Goal: Task Accomplishment & Management: Complete application form

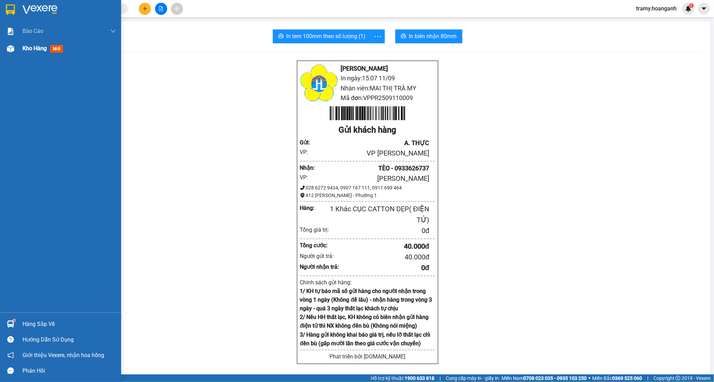
click at [21, 50] on div "Kho hàng mới" at bounding box center [60, 48] width 121 height 17
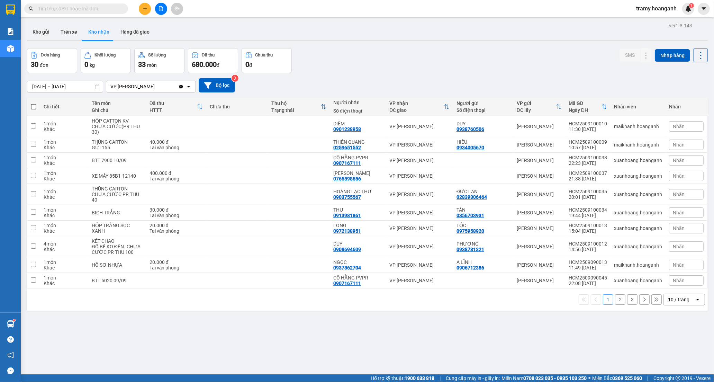
click at [679, 303] on div "10 / trang" at bounding box center [678, 299] width 21 height 7
click at [670, 286] on span "100 / trang" at bounding box center [676, 285] width 25 height 7
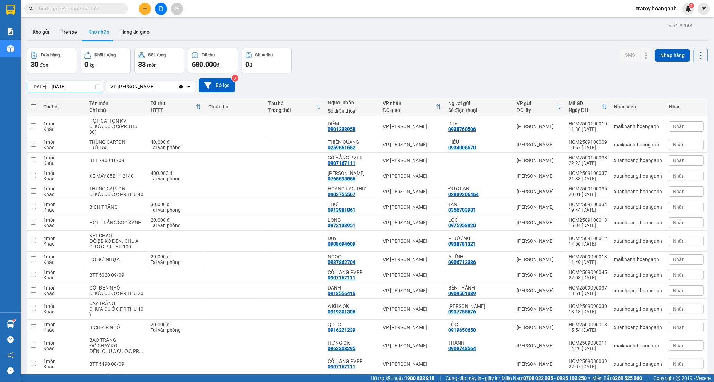
drag, startPoint x: 57, startPoint y: 85, endPoint x: 98, endPoint y: 124, distance: 55.6
click at [58, 85] on input "[DATE] – [DATE]" at bounding box center [64, 86] width 75 height 11
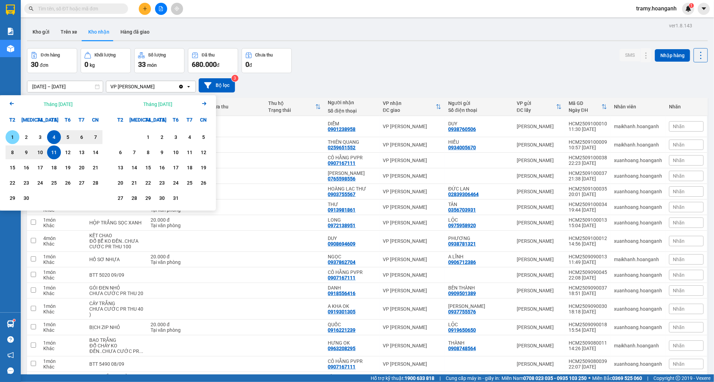
click at [18, 136] on div "1" at bounding box center [13, 137] width 14 height 14
click at [57, 153] on div "11" at bounding box center [54, 152] width 10 height 8
type input "[DATE] – [DATE]"
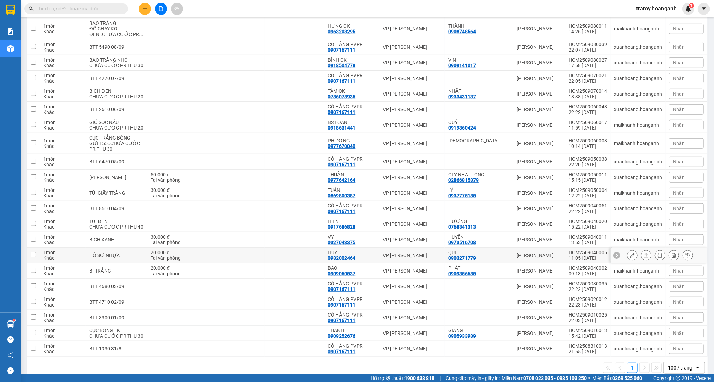
scroll to position [368, 0]
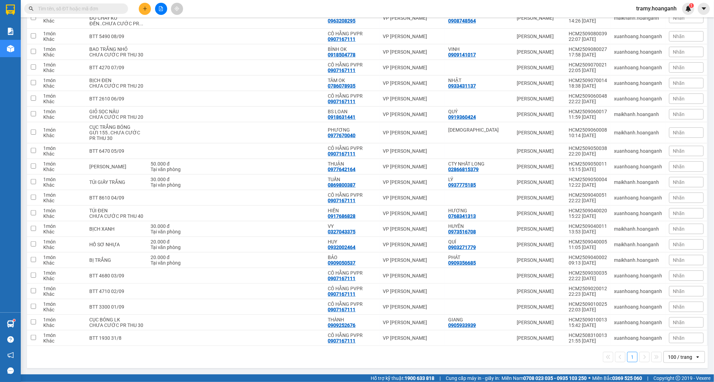
click at [148, 6] on button at bounding box center [145, 9] width 12 height 12
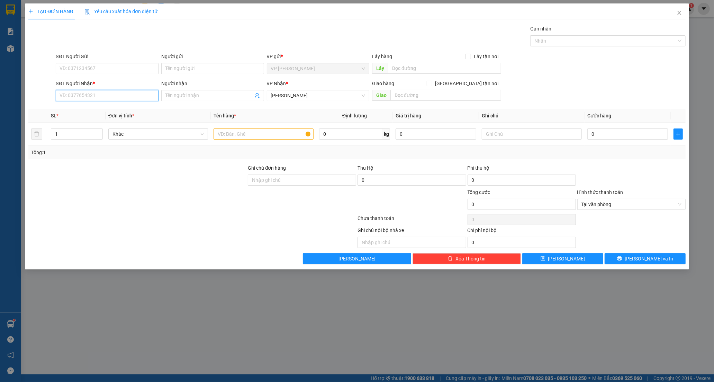
click at [77, 97] on input "SĐT Người Nhận *" at bounding box center [107, 95] width 103 height 11
click at [135, 111] on div "0913571217 - TRÂM" at bounding box center [107, 110] width 95 height 8
type input "0913571217"
type input "TRÂM"
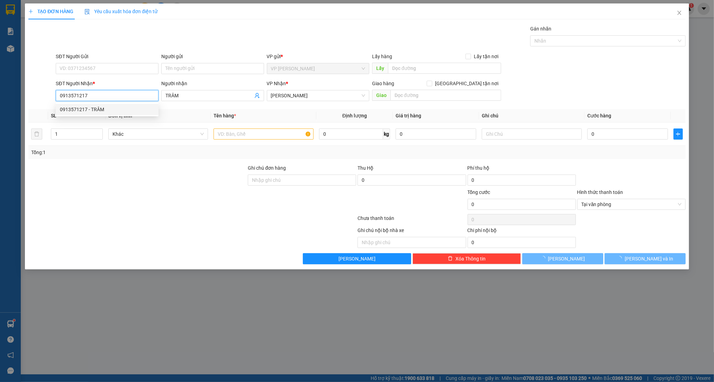
type input "40.000"
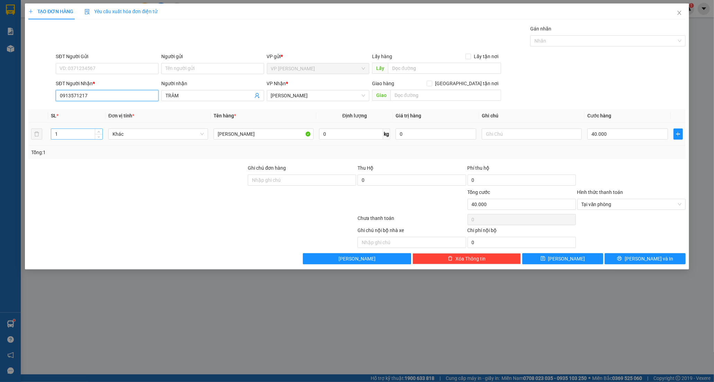
type input "0913571217"
click at [58, 132] on input "1" at bounding box center [76, 134] width 51 height 10
type input "3"
click at [624, 133] on input "40.000" at bounding box center [628, 133] width 81 height 11
type input "0"
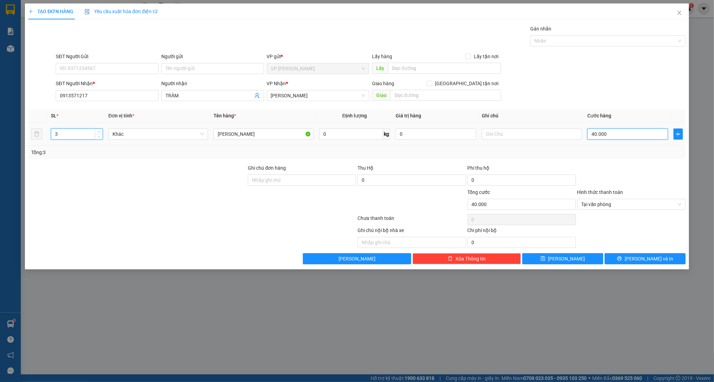
type input "0"
click at [592, 136] on input "0" at bounding box center [628, 133] width 81 height 11
type input "90"
type input "90.000"
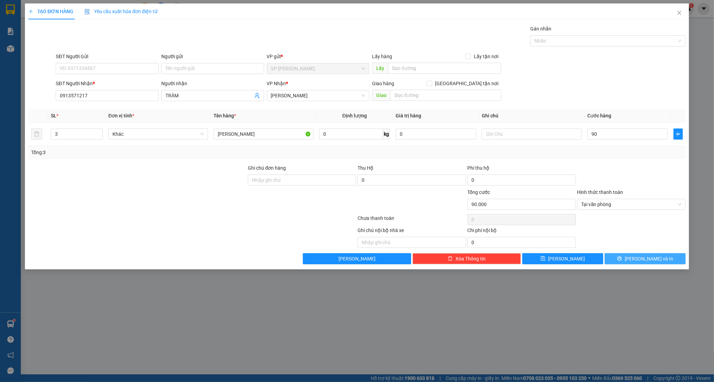
type input "90.000"
click at [625, 261] on button "[PERSON_NAME] và In" at bounding box center [645, 258] width 81 height 11
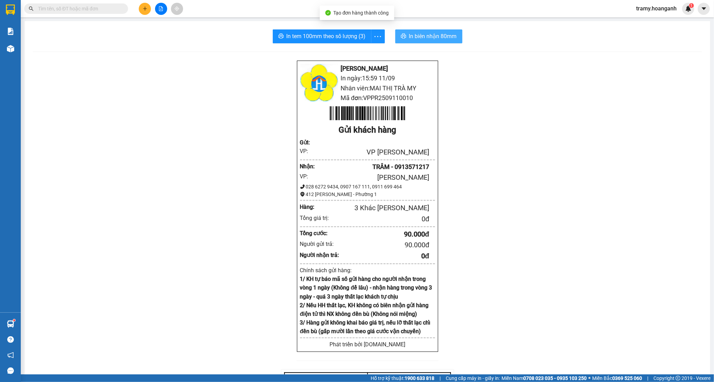
click at [451, 29] on button "In biên nhận 80mm" at bounding box center [428, 36] width 67 height 14
drag, startPoint x: 380, startPoint y: 32, endPoint x: 373, endPoint y: 40, distance: 10.3
click at [379, 32] on span "more" at bounding box center [378, 36] width 13 height 9
click at [369, 50] on div "In tem 100mm" at bounding box center [362, 52] width 31 height 8
click at [144, 10] on icon "plus" at bounding box center [145, 8] width 5 height 5
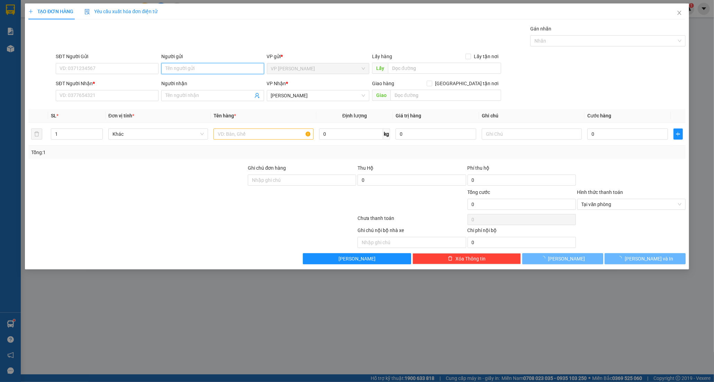
click at [184, 65] on input "Người gửi" at bounding box center [212, 68] width 103 height 11
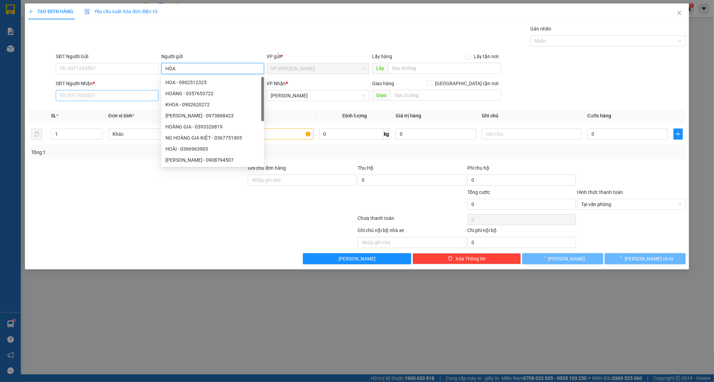
type input "HÒA"
click at [94, 98] on input "SĐT Người Nhận *" at bounding box center [107, 95] width 103 height 11
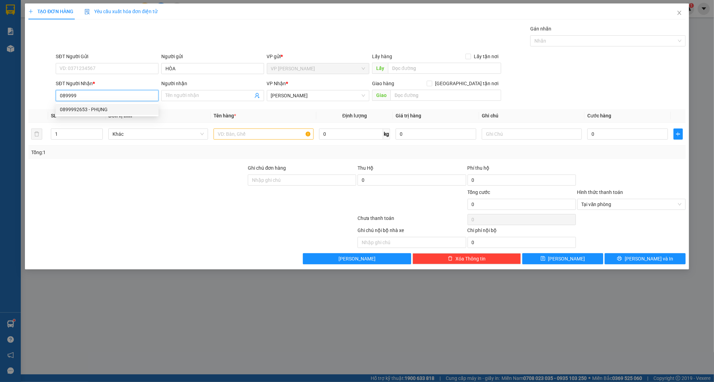
click at [86, 113] on div "0899992653 - PHỤNG" at bounding box center [107, 109] width 103 height 11
type input "0899992653"
type input "PHỤNG"
type input "30.000"
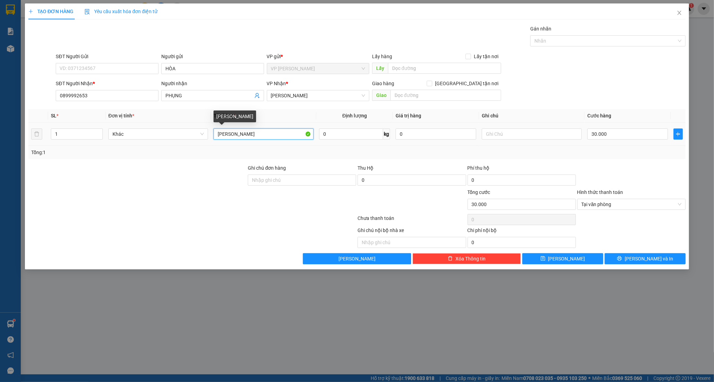
click at [266, 132] on input "[PERSON_NAME]" at bounding box center [264, 133] width 100 height 11
click at [92, 95] on input "0899992653" at bounding box center [107, 95] width 103 height 11
type input "0899992334"
click at [189, 95] on input "PHỤNG" at bounding box center [210, 96] width 88 height 8
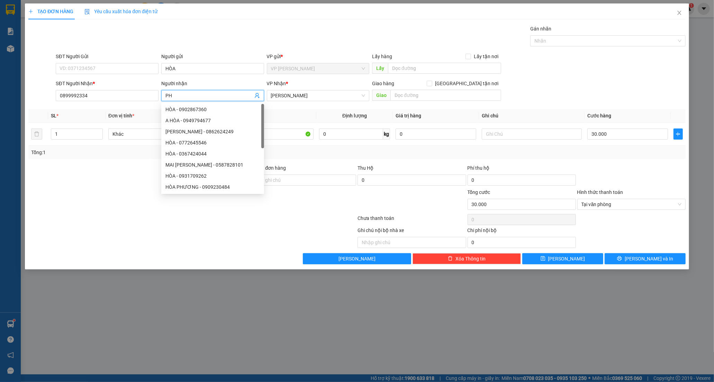
type input "P"
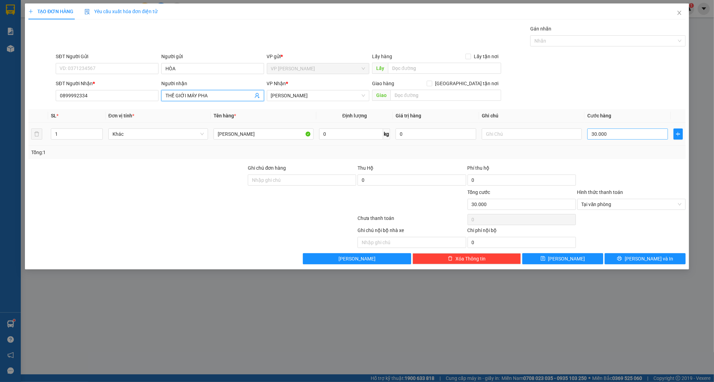
type input "THẾ GIỚI MÁY PHA"
click at [617, 136] on input "30.000" at bounding box center [628, 133] width 81 height 11
type input "5"
type input "50"
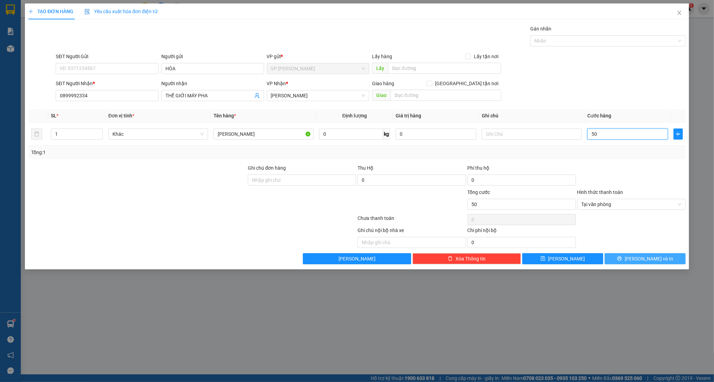
type input "50"
type input "50.000"
click at [653, 261] on span "[PERSON_NAME] và In" at bounding box center [649, 259] width 48 height 8
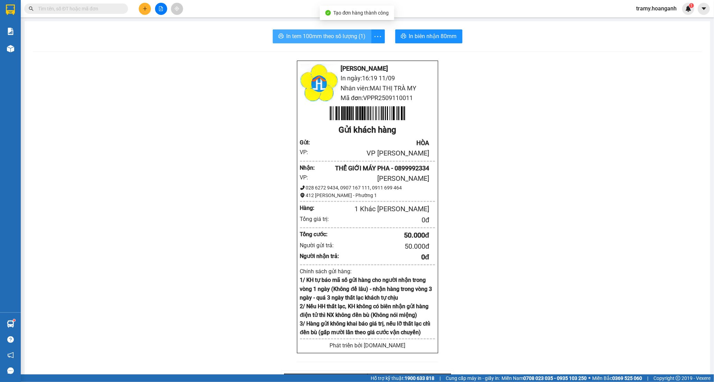
click at [299, 39] on span "In tem 100mm theo số lượng (1)" at bounding box center [326, 36] width 79 height 9
click at [429, 34] on span "In biên nhận 80mm" at bounding box center [433, 36] width 48 height 9
click at [147, 12] on button at bounding box center [145, 9] width 12 height 12
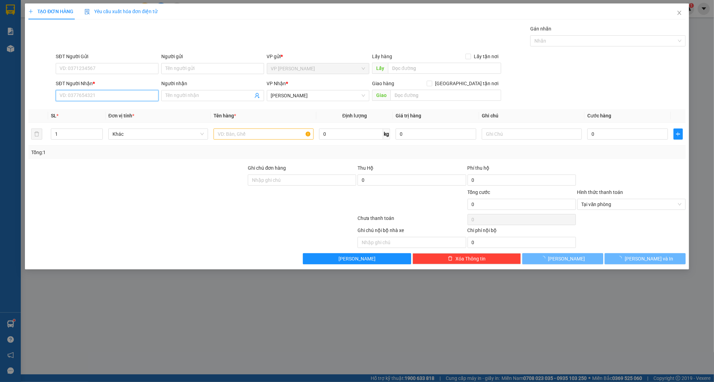
click at [84, 95] on input "SĐT Người Nhận *" at bounding box center [107, 95] width 103 height 11
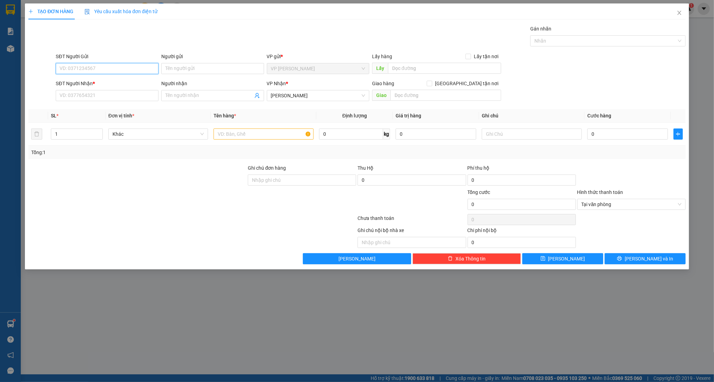
click at [84, 68] on input "SĐT Người Gửi" at bounding box center [107, 68] width 103 height 11
click at [80, 84] on div "0901235859 - DŨNG" at bounding box center [107, 83] width 95 height 8
type input "0901235859"
type input "DŨNG"
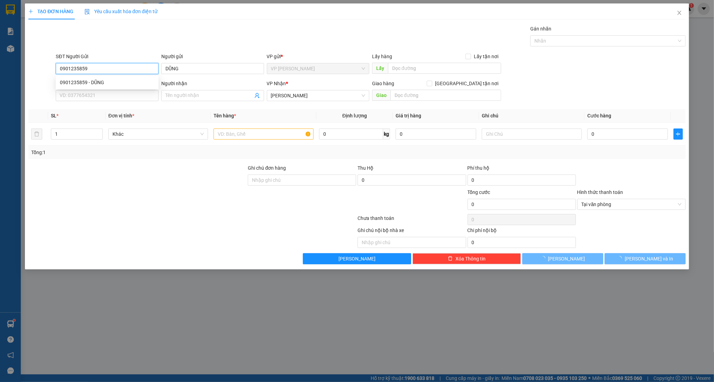
type input "20.000"
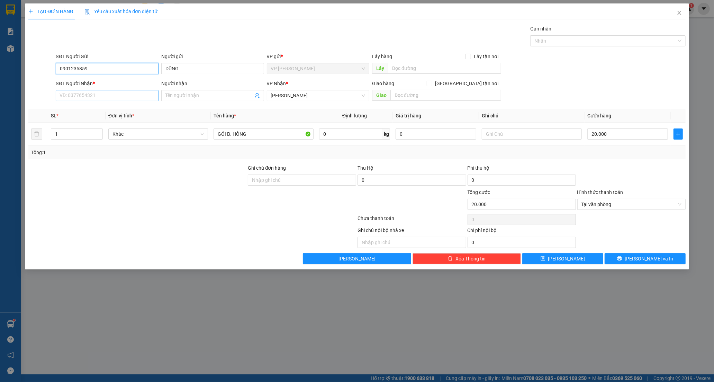
type input "0901235859"
click at [83, 97] on input "SĐT Người Nhận *" at bounding box center [107, 95] width 103 height 11
type input "0938760506"
click at [82, 108] on div "0938760506 - DUY" at bounding box center [107, 110] width 95 height 8
type input "DUY"
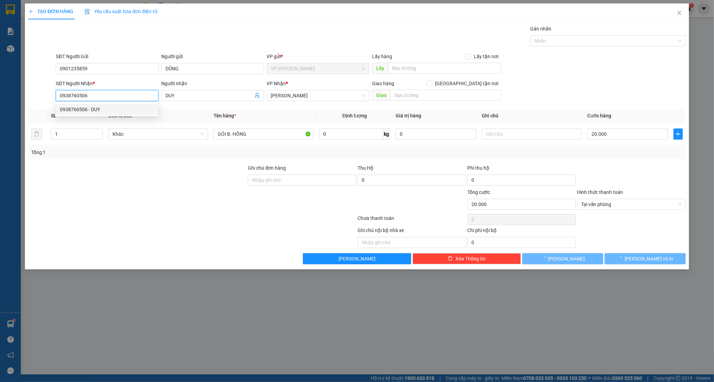
type input "50.000"
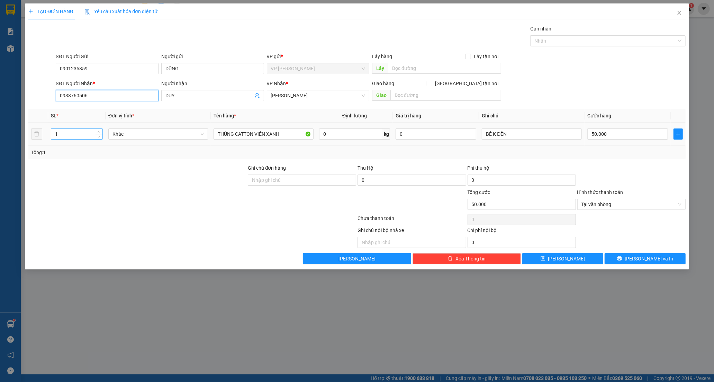
type input "0938760506"
click at [61, 134] on input "1" at bounding box center [76, 134] width 51 height 10
type input "2"
type input "0"
click at [549, 143] on tr "2 Khác THÙNG CATTON VIỀN XANH 0 kg 0 BỄ K ĐỀN 0" at bounding box center [357, 134] width 658 height 23
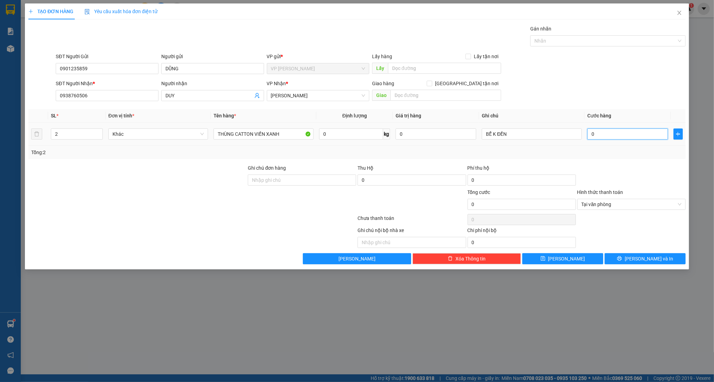
type input "0"
drag, startPoint x: 522, startPoint y: 135, endPoint x: 447, endPoint y: 134, distance: 75.2
click at [447, 134] on tr "2 Khác THÙNG CATTON VIỀN XANH 0 kg 0 BỄ K ĐỀN 0" at bounding box center [357, 134] width 658 height 23
click at [494, 131] on input "text" at bounding box center [532, 133] width 100 height 11
drag, startPoint x: 679, startPoint y: 204, endPoint x: 676, endPoint y: 207, distance: 4.2
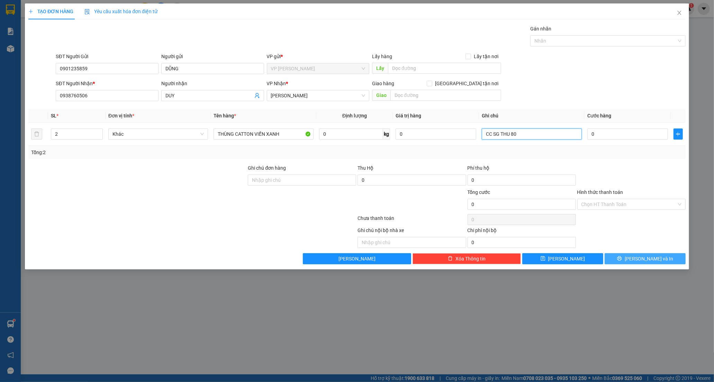
type input "CC SG THU 80"
click at [655, 258] on span "[PERSON_NAME] và In" at bounding box center [649, 259] width 48 height 8
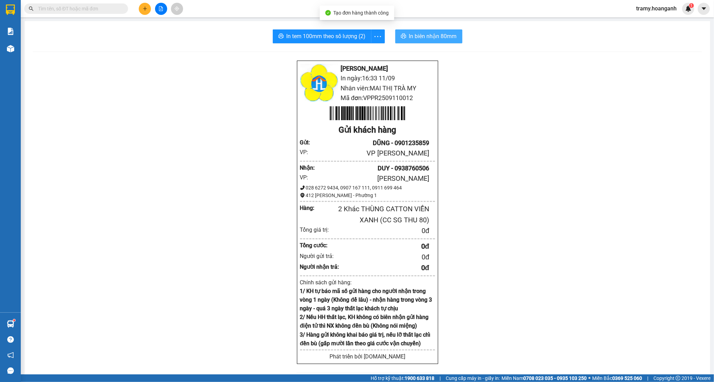
click at [439, 33] on span "In biên nhận 80mm" at bounding box center [433, 36] width 48 height 9
click at [361, 50] on div "In tem 100mm" at bounding box center [362, 52] width 31 height 8
click at [143, 9] on icon "plus" at bounding box center [145, 8] width 5 height 5
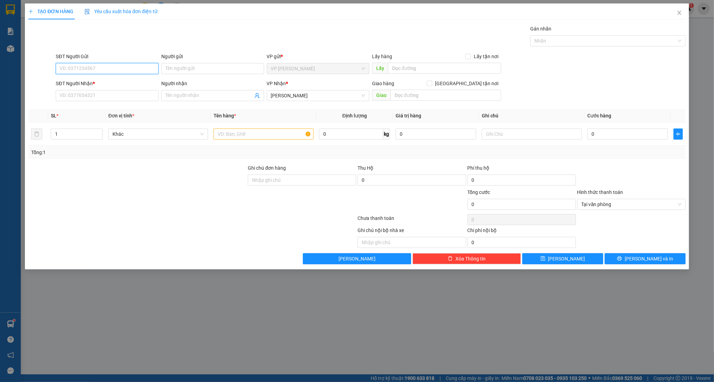
drag, startPoint x: 75, startPoint y: 70, endPoint x: 72, endPoint y: 68, distance: 4.0
click at [73, 69] on input "SĐT Người Gửi" at bounding box center [107, 68] width 103 height 11
type input "0"
click at [72, 96] on input "SĐT Người Nhận *" at bounding box center [107, 95] width 103 height 11
click at [78, 108] on div "0768454969 - [PERSON_NAME]" at bounding box center [107, 110] width 95 height 8
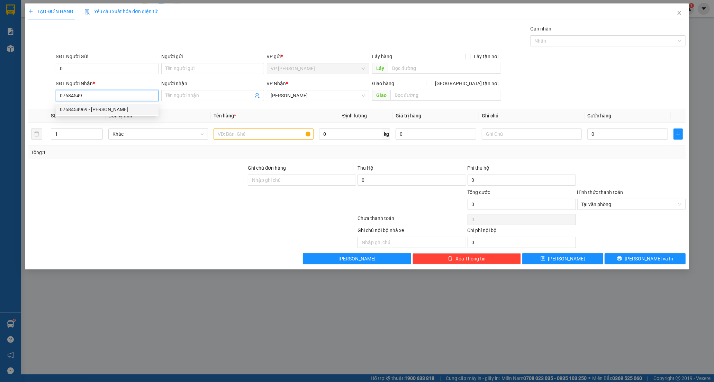
type input "0768454969"
type input "CƯỜNG"
type input "20.000"
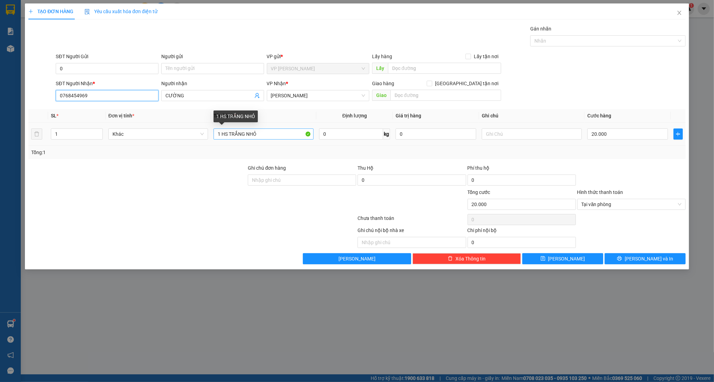
type input "0768454969"
drag, startPoint x: 264, startPoint y: 132, endPoint x: 192, endPoint y: 142, distance: 72.0
click at [192, 142] on tr "1 Khác 1 HS TRẮNG NHỎ 0 kg 0 20.000" at bounding box center [357, 134] width 658 height 23
type input "HỒ SƠ NHỰA"
click at [66, 65] on input "0" at bounding box center [107, 68] width 103 height 11
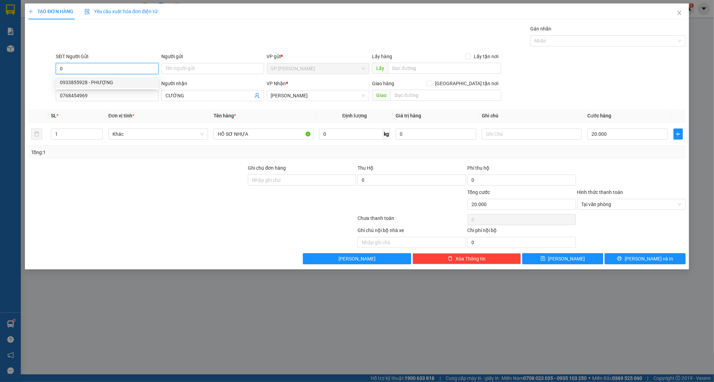
click at [76, 70] on input "0" at bounding box center [107, 68] width 103 height 11
click at [86, 69] on input "0" at bounding box center [107, 68] width 103 height 11
type input "0907666930"
drag, startPoint x: 89, startPoint y: 79, endPoint x: 99, endPoint y: 80, distance: 9.4
click at [89, 80] on div "0907666930 - VĨNH" at bounding box center [107, 83] width 95 height 8
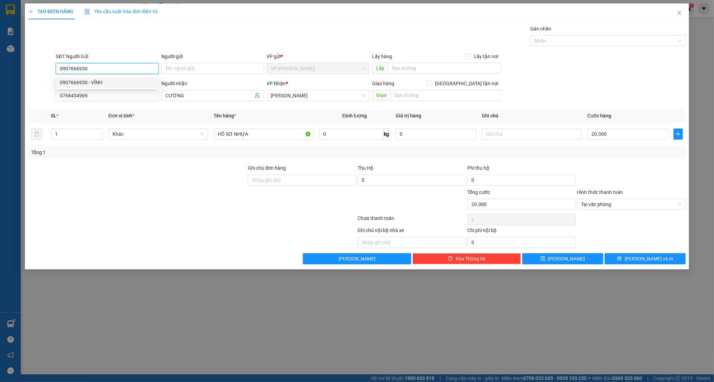
type input "VĨNH"
type input "40.000"
type input "0907666930"
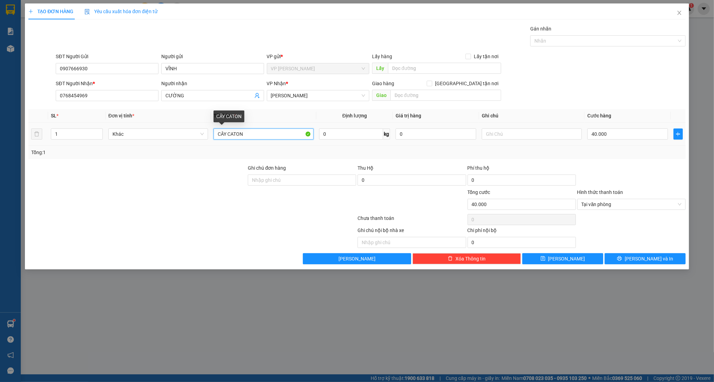
drag, startPoint x: 258, startPoint y: 140, endPoint x: 105, endPoint y: 143, distance: 152.8
click at [105, 143] on tr "1 Khác CÂY CATON 0 kg 0 40.000" at bounding box center [357, 134] width 658 height 23
type input "HỒ SƠ NHỰA"
click at [617, 136] on input "40.000" at bounding box center [628, 133] width 81 height 11
type input "0"
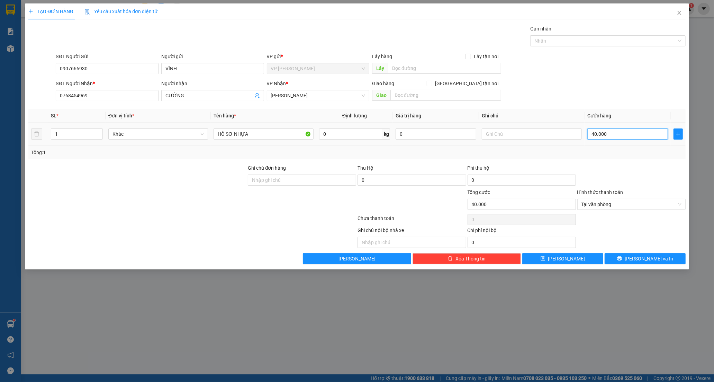
type input "0"
click at [589, 134] on input "0" at bounding box center [628, 133] width 81 height 11
type input "20"
type input "20.000"
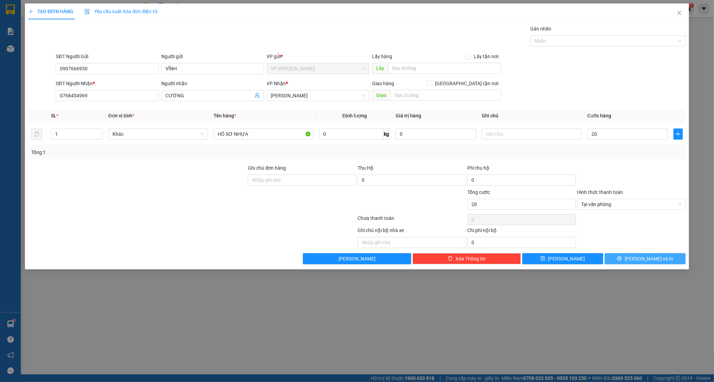
type input "20.000"
drag, startPoint x: 617, startPoint y: 259, endPoint x: 613, endPoint y: 257, distance: 4.5
click at [617, 260] on button "[PERSON_NAME] và In" at bounding box center [645, 258] width 81 height 11
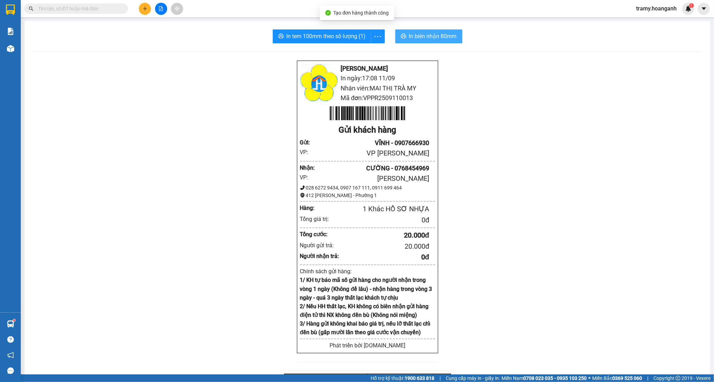
click at [428, 33] on span "In biên nhận 80mm" at bounding box center [433, 36] width 48 height 9
click at [374, 34] on icon "more" at bounding box center [378, 36] width 9 height 9
click at [365, 51] on div "In tem 100mm" at bounding box center [362, 52] width 31 height 8
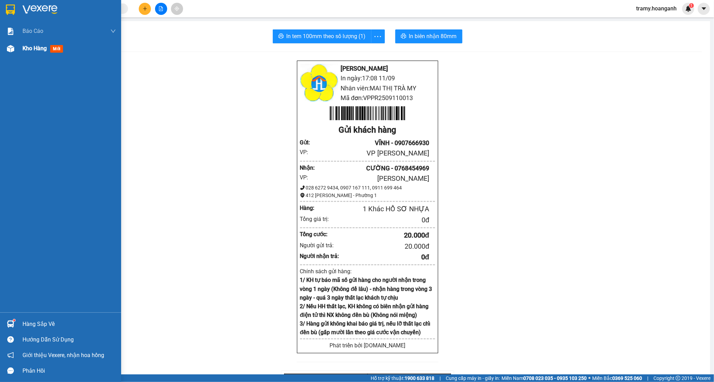
click at [27, 49] on span "Kho hàng" at bounding box center [35, 48] width 24 height 7
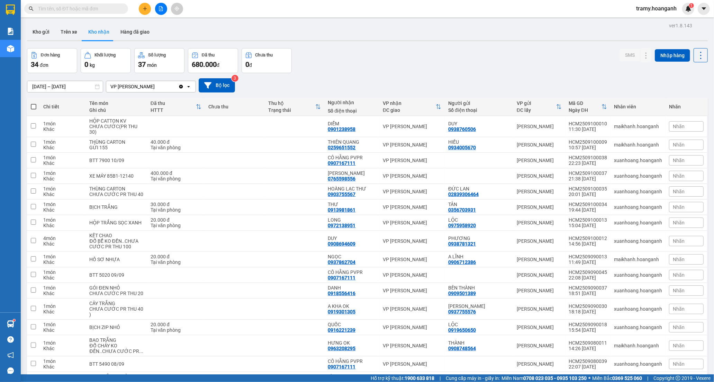
click at [145, 8] on icon "plus" at bounding box center [145, 9] width 0 height 4
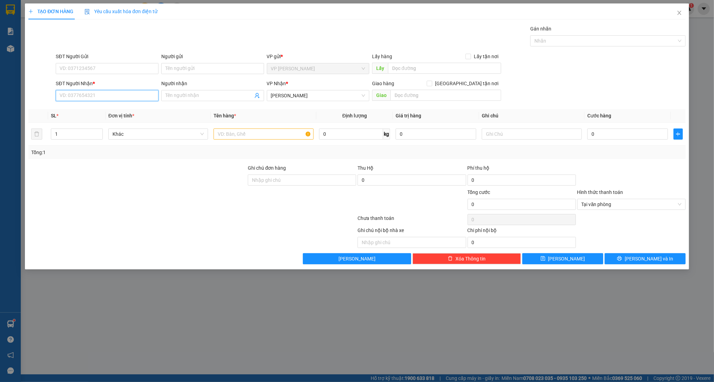
click at [112, 98] on input "SĐT Người Nhận *" at bounding box center [107, 95] width 103 height 11
click at [86, 95] on input "SĐT Người Nhận *" at bounding box center [107, 95] width 103 height 11
type input "0764043628"
click at [98, 109] on div "0764043628 - [PERSON_NAME]" at bounding box center [107, 110] width 95 height 8
type input "TẤN"
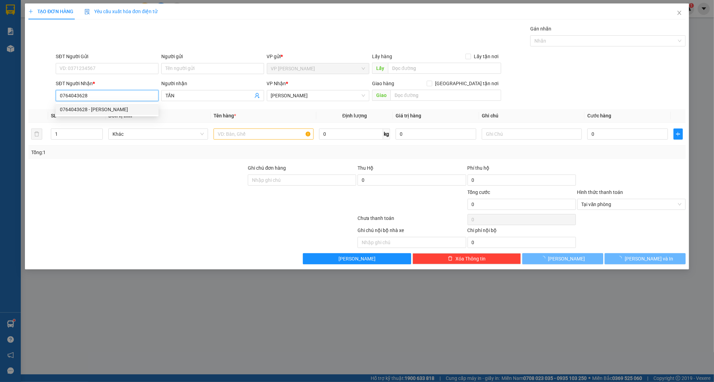
type input "30.000"
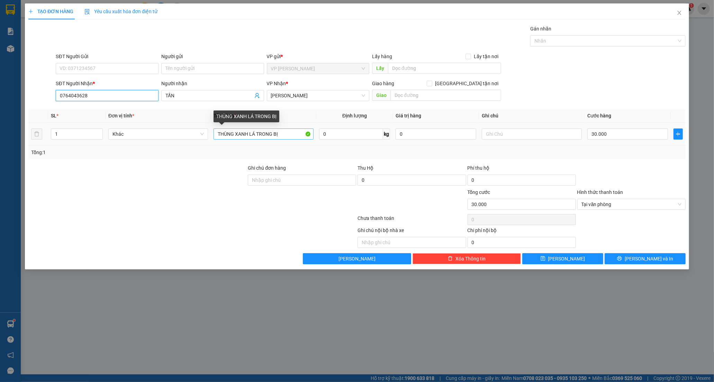
type input "0764043628"
drag, startPoint x: 288, startPoint y: 134, endPoint x: 234, endPoint y: 131, distance: 54.1
click at [234, 131] on input "THÙNG XANH LÁ TRONG BỊ" at bounding box center [264, 133] width 100 height 11
type input "[PERSON_NAME]"
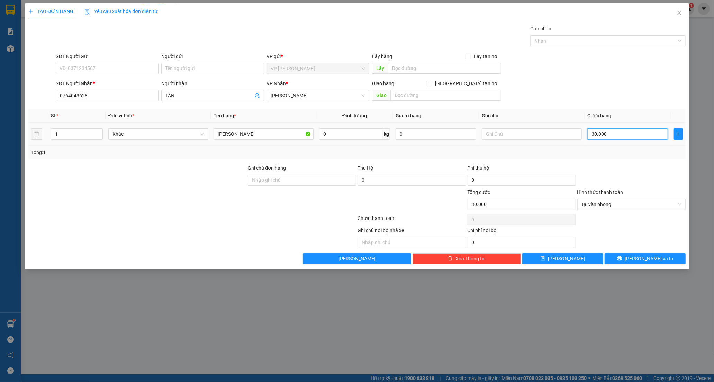
click at [606, 135] on input "30.000" at bounding box center [628, 133] width 81 height 11
type input "0"
drag, startPoint x: 589, startPoint y: 140, endPoint x: 589, endPoint y: 136, distance: 3.5
click at [588, 139] on div "0" at bounding box center [628, 134] width 81 height 14
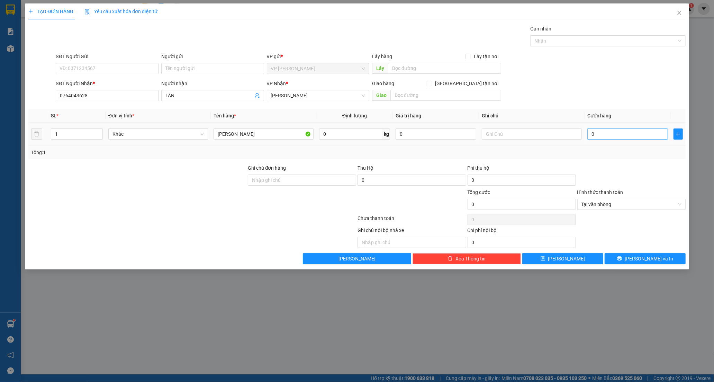
click at [590, 134] on input "0" at bounding box center [628, 133] width 81 height 11
type input "4"
type input "40"
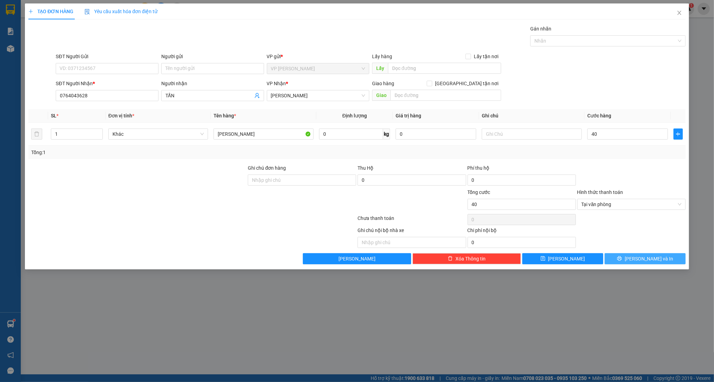
type input "40.000"
click at [625, 259] on button "[PERSON_NAME] và In" at bounding box center [645, 258] width 81 height 11
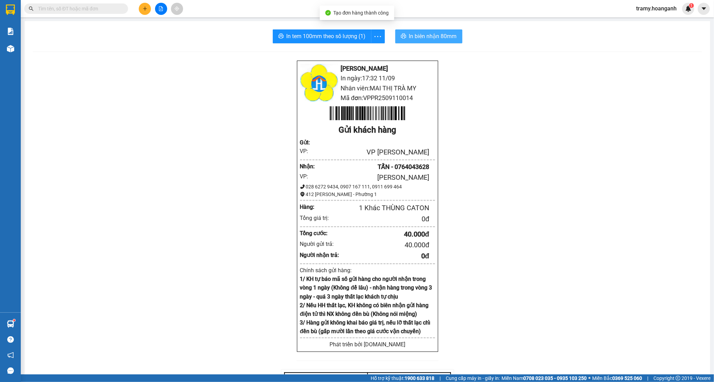
click at [432, 35] on span "In biên nhận 80mm" at bounding box center [433, 36] width 48 height 9
drag, startPoint x: 378, startPoint y: 36, endPoint x: 371, endPoint y: 51, distance: 16.4
click at [378, 36] on icon "more" at bounding box center [378, 36] width 7 height 1
click at [371, 52] on div "In tem 100mm" at bounding box center [362, 52] width 31 height 8
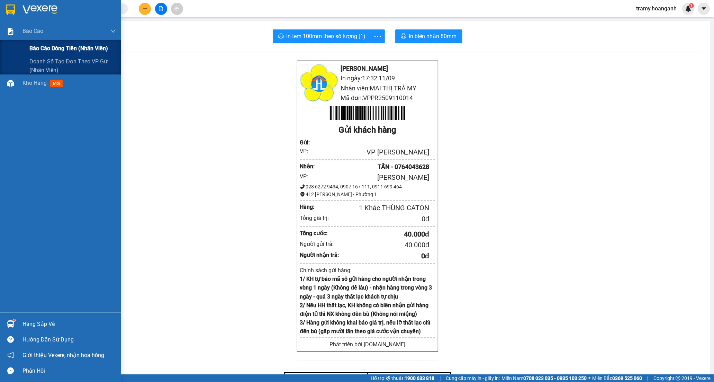
click at [36, 39] on div "Báo cáo Báo cáo dòng tiền (nhân viên) Doanh số tạo đơn theo VP gửi (nhân viên)" at bounding box center [60, 49] width 121 height 52
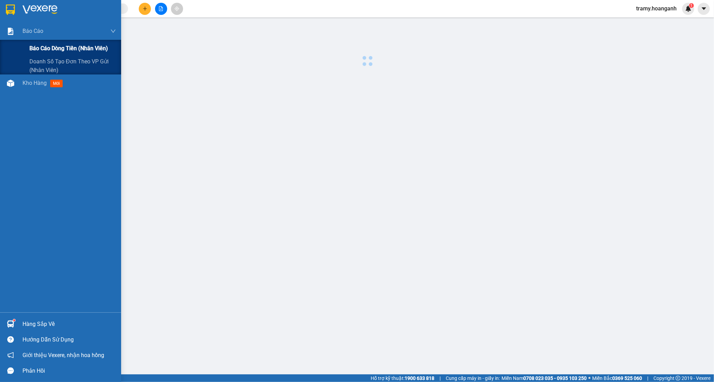
click at [42, 44] on span "Báo cáo dòng tiền (nhân viên)" at bounding box center [68, 48] width 79 height 9
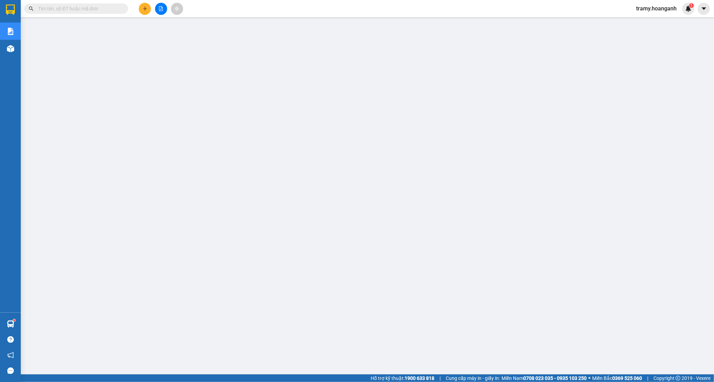
click at [142, 5] on button at bounding box center [145, 9] width 12 height 12
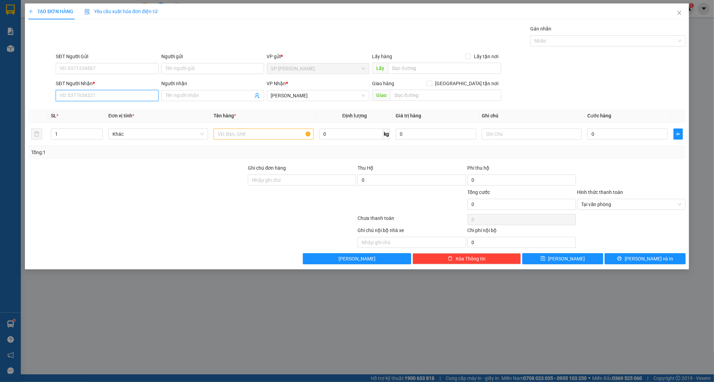
click at [89, 101] on input "SĐT Người Nhận *" at bounding box center [107, 95] width 103 height 11
click at [180, 72] on input "Người gửi" at bounding box center [212, 68] width 103 height 11
type input "MẸ [PERSON_NAME]"
click at [78, 102] on div "SĐT Người Nhận * VD: 0377654321" at bounding box center [107, 92] width 103 height 24
click at [75, 95] on input "SĐT Người Nhận *" at bounding box center [107, 95] width 103 height 11
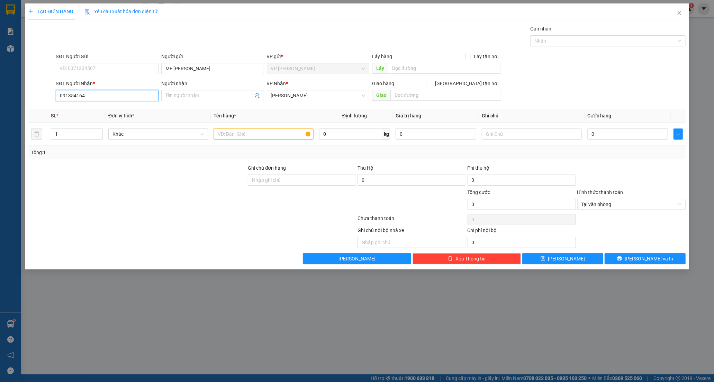
type input "0913541649"
click at [97, 108] on div "0913541649 - TUYỀN" at bounding box center [107, 110] width 95 height 8
type input "TUYỀN"
type input "50.000"
type input "0913541649"
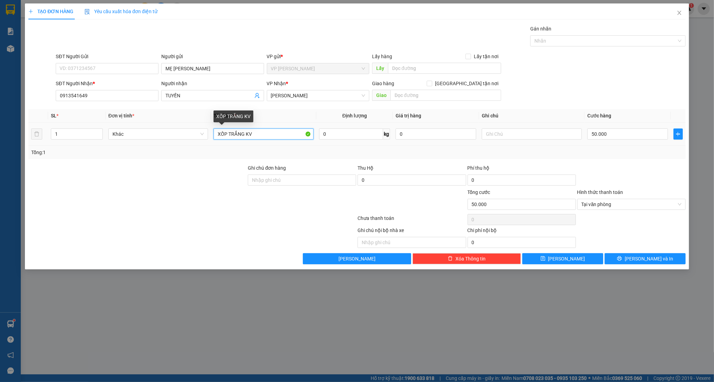
click at [260, 133] on input "XỐP TRẮNG KV" at bounding box center [264, 133] width 100 height 11
click at [249, 137] on input "XỐP TRẮNG KV" at bounding box center [264, 133] width 100 height 11
type input "XỐP TRẮNG K ĐỎ"
click at [608, 137] on input "50.000" at bounding box center [628, 133] width 81 height 11
type input "0"
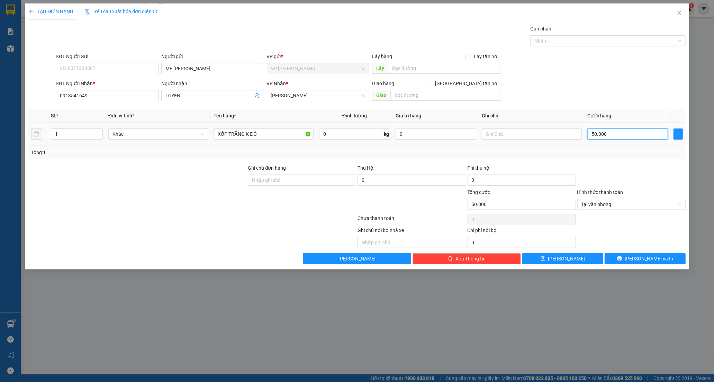
type input "0"
click at [592, 134] on input "0" at bounding box center [628, 133] width 81 height 11
type input "40"
type input "40.000"
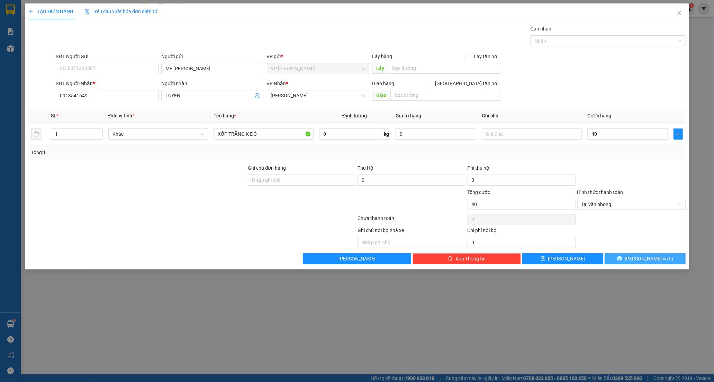
type input "40.000"
click at [622, 257] on icon "printer" at bounding box center [619, 258] width 5 height 5
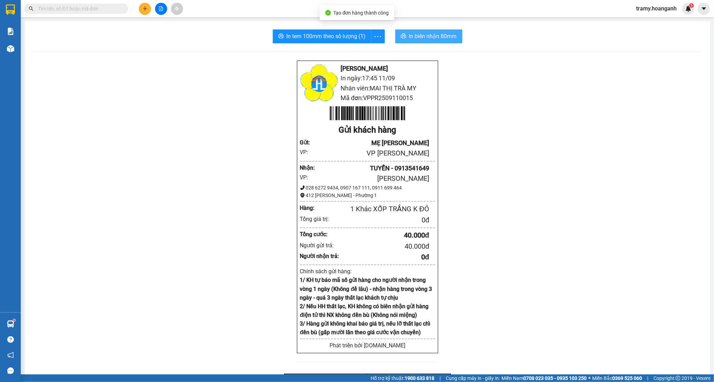
drag, startPoint x: 423, startPoint y: 32, endPoint x: 445, endPoint y: 77, distance: 50.0
click at [423, 32] on button "In biên nhận 80mm" at bounding box center [428, 36] width 67 height 14
click at [376, 35] on icon "more" at bounding box center [378, 36] width 9 height 9
click at [368, 51] on div "In tem 100mm" at bounding box center [362, 52] width 31 height 8
click at [143, 10] on icon "plus" at bounding box center [145, 8] width 5 height 5
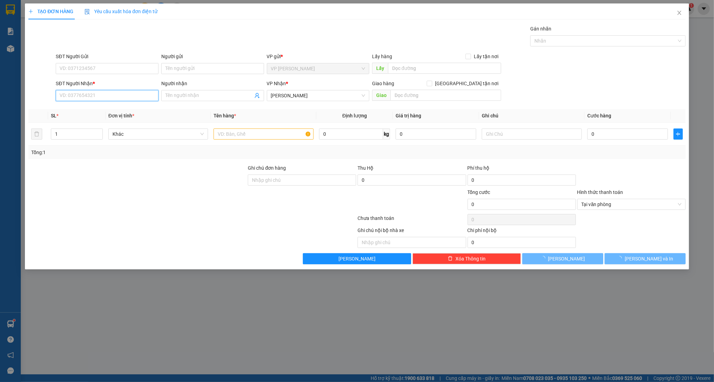
click at [80, 99] on input "SĐT Người Nhận *" at bounding box center [107, 95] width 103 height 11
type input "0904184848"
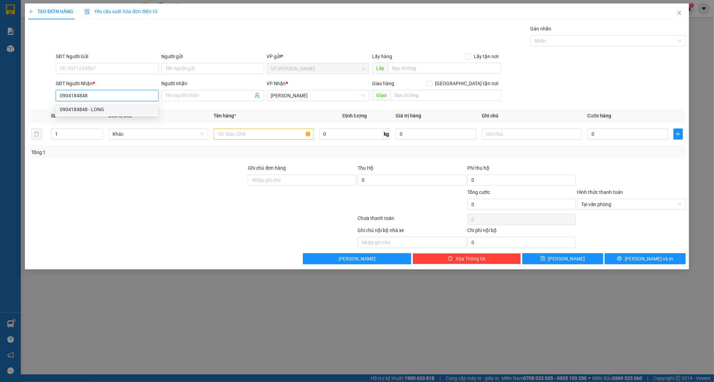
click at [97, 107] on div "0904184848 - LONG" at bounding box center [107, 110] width 95 height 8
type input "LONG"
type input "20.000"
type input "0904184848"
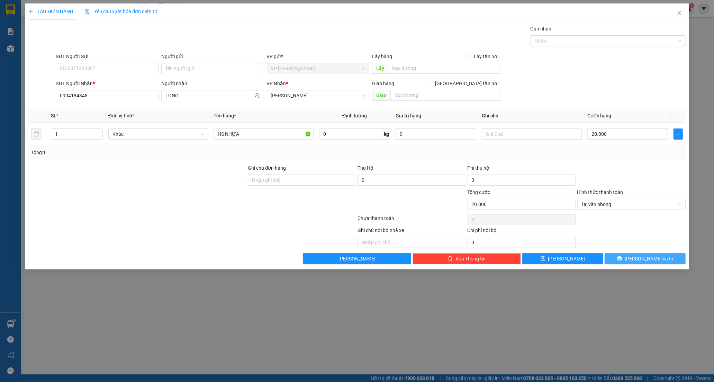
click at [622, 258] on icon "printer" at bounding box center [619, 258] width 5 height 5
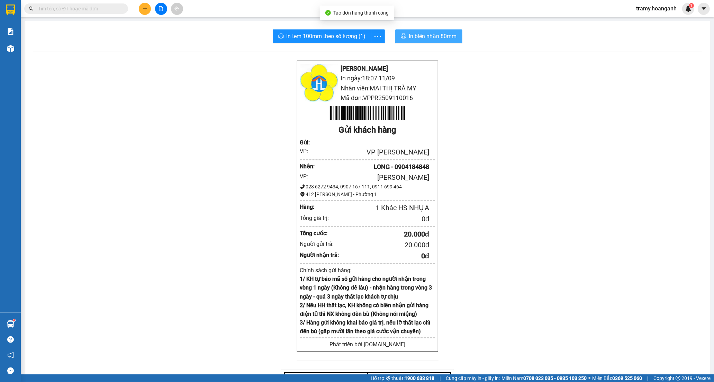
click at [430, 41] on button "In biên nhận 80mm" at bounding box center [428, 36] width 67 height 14
drag, startPoint x: 378, startPoint y: 34, endPoint x: 371, endPoint y: 47, distance: 15.3
click at [378, 36] on icon "more" at bounding box center [378, 36] width 9 height 9
click at [366, 52] on div "In tem 100mm" at bounding box center [362, 52] width 31 height 8
click at [141, 7] on button at bounding box center [145, 9] width 12 height 12
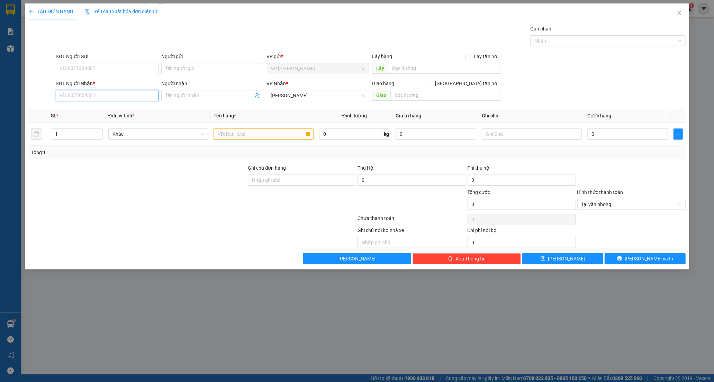
click at [69, 95] on input "SĐT Người Nhận *" at bounding box center [107, 95] width 103 height 11
click at [68, 99] on input "SĐT Người Nhận *" at bounding box center [107, 95] width 103 height 11
type input "0937955389"
click at [112, 110] on div "0937955389 - UYÊN" at bounding box center [107, 110] width 95 height 8
type input "UYÊN"
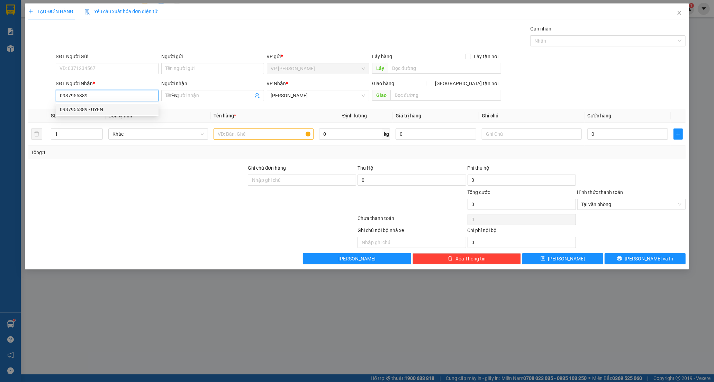
type input "40.000"
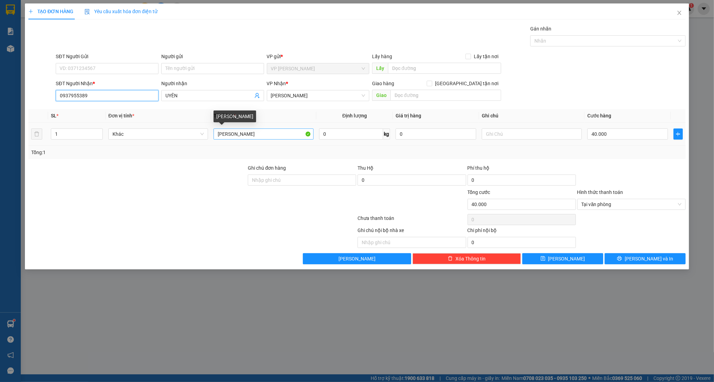
type input "0937955389"
click at [256, 136] on input "[PERSON_NAME]" at bounding box center [264, 133] width 100 height 11
type input "THÙNG CATTON KEO NÂU"
drag, startPoint x: 152, startPoint y: 198, endPoint x: 296, endPoint y: 175, distance: 145.6
click at [154, 199] on div at bounding box center [138, 200] width 220 height 24
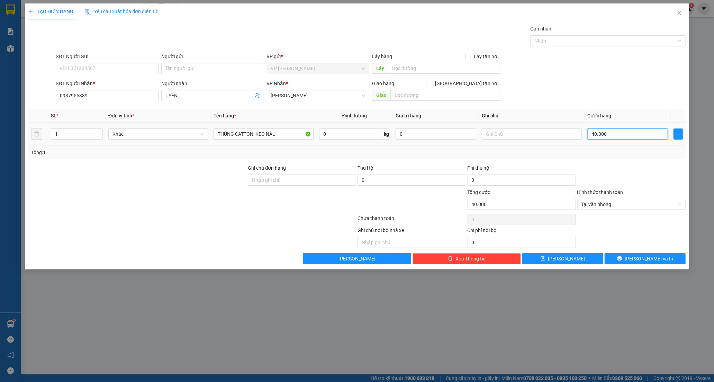
click at [624, 132] on input "40.000" at bounding box center [628, 133] width 81 height 11
type input "0"
click at [590, 135] on input "0" at bounding box center [628, 133] width 81 height 11
type input "30"
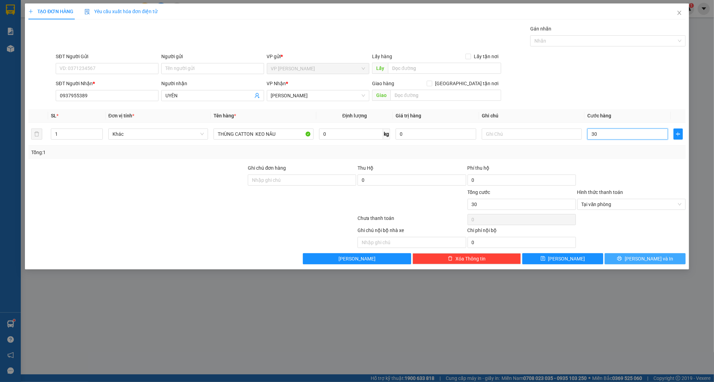
type input "30"
type input "30.000"
click at [622, 261] on icon "printer" at bounding box center [619, 258] width 5 height 5
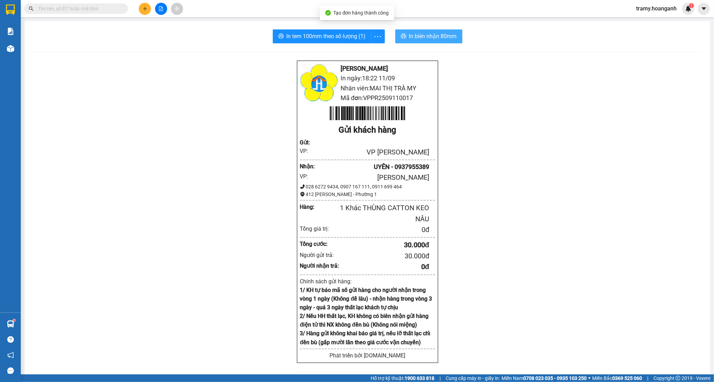
click at [448, 35] on span "In biên nhận 80mm" at bounding box center [433, 36] width 48 height 9
drag, startPoint x: 373, startPoint y: 32, endPoint x: 375, endPoint y: 51, distance: 19.5
click at [374, 34] on icon "more" at bounding box center [378, 36] width 9 height 9
click at [375, 52] on div "In tem 100mm" at bounding box center [362, 52] width 31 height 8
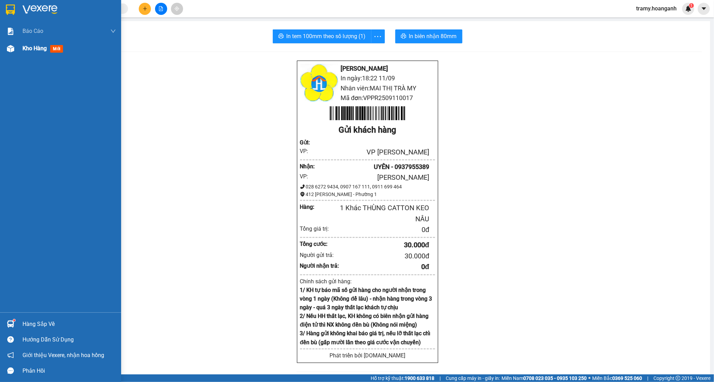
click at [36, 51] on span "Kho hàng" at bounding box center [35, 48] width 24 height 7
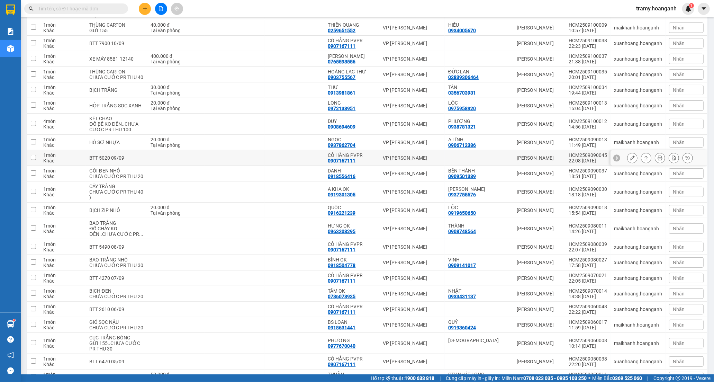
scroll to position [115, 0]
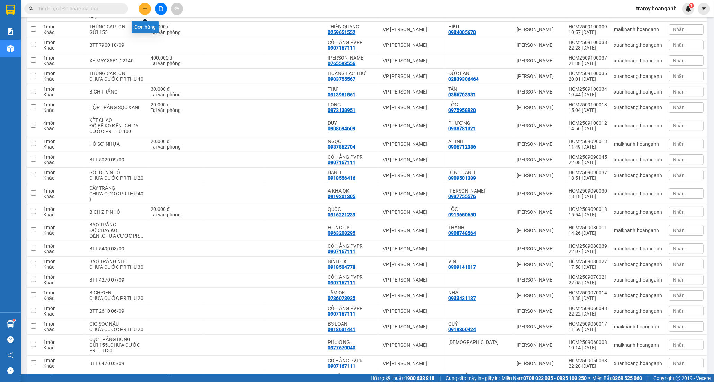
click at [144, 7] on icon "plus" at bounding box center [145, 8] width 5 height 5
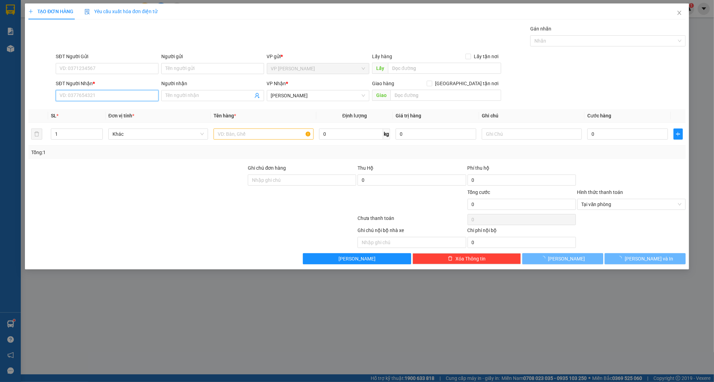
click at [74, 98] on input "SĐT Người Nhận *" at bounding box center [107, 95] width 103 height 11
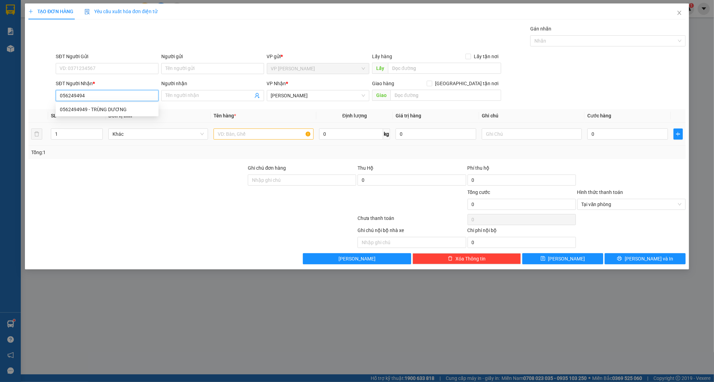
type input "0562494949"
click at [107, 112] on div "0562494949 - TRÙNG DƯƠNG" at bounding box center [107, 110] width 95 height 8
type input "TRÙNG DƯƠNG"
type input "40.000"
type input "0562494949"
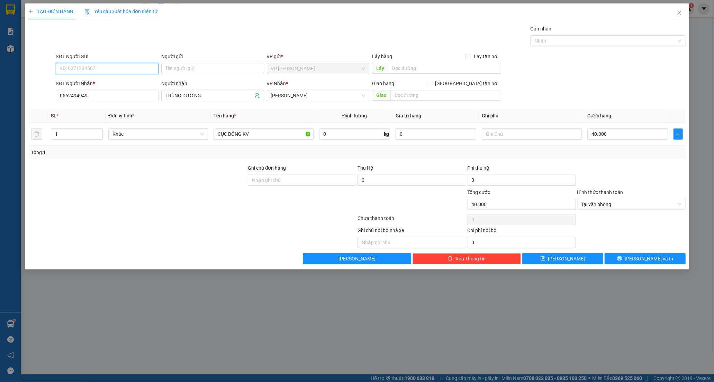
click at [98, 64] on input "SĐT Người Gửi" at bounding box center [107, 68] width 103 height 11
type input "0333301828"
drag, startPoint x: 86, startPoint y: 81, endPoint x: 168, endPoint y: 97, distance: 83.9
click at [87, 81] on div "0333301828 - THƯ LÊ" at bounding box center [107, 83] width 95 height 8
type input "THƯ LÊ"
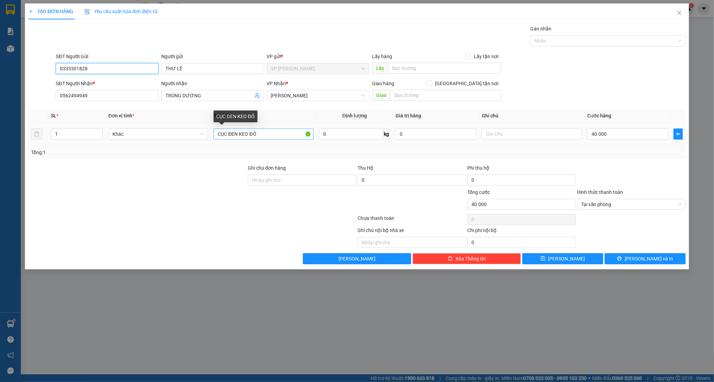
type input "0333301828"
drag, startPoint x: 258, startPoint y: 134, endPoint x: 231, endPoint y: 136, distance: 27.2
click at [231, 136] on input "CỤC ĐEN KEO ĐỎ" at bounding box center [264, 133] width 100 height 11
type input "C"
type input "HỘP KV"
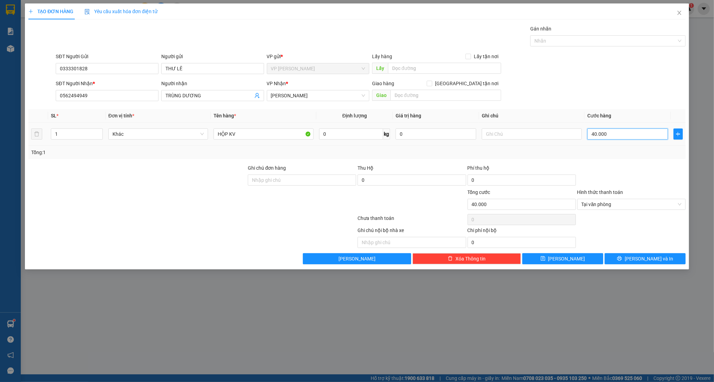
click at [623, 135] on input "40.000" at bounding box center [628, 133] width 81 height 11
type input "0"
click at [590, 136] on input "0" at bounding box center [628, 133] width 81 height 11
type input "30"
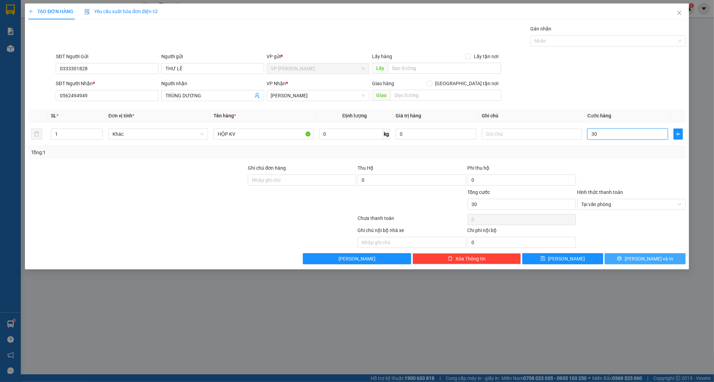
type input "30"
type input "30.000"
click at [641, 259] on span "[PERSON_NAME] và In" at bounding box center [649, 259] width 48 height 8
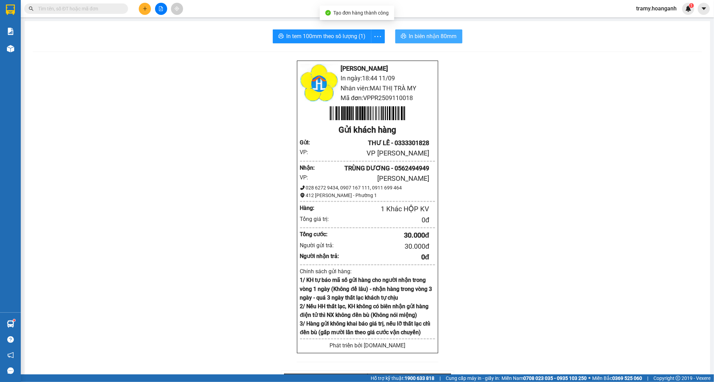
drag, startPoint x: 416, startPoint y: 37, endPoint x: 437, endPoint y: 58, distance: 29.6
click at [417, 37] on span "In biên nhận 80mm" at bounding box center [433, 36] width 48 height 9
click at [376, 37] on icon "more" at bounding box center [378, 36] width 9 height 9
click at [368, 51] on div "In tem 100mm" at bounding box center [362, 52] width 31 height 8
click at [146, 9] on icon "plus" at bounding box center [145, 8] width 5 height 5
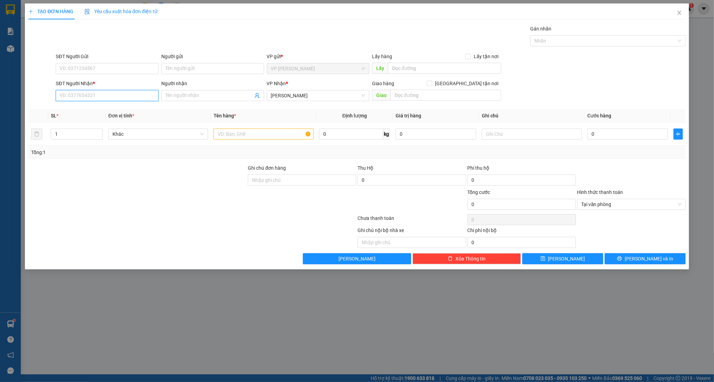
click at [96, 101] on input "SĐT Người Nhận *" at bounding box center [107, 95] width 103 height 11
type input "086564"
drag, startPoint x: 91, startPoint y: 94, endPoint x: -24, endPoint y: 110, distance: 116.1
click at [0, 110] on html "Kết quả tìm kiếm ( 0 ) Bộ lọc No Data tramy.hoanganh 1 Báo cáo Báo cáo dòng tiề…" at bounding box center [357, 191] width 714 height 382
type input "0865649604"
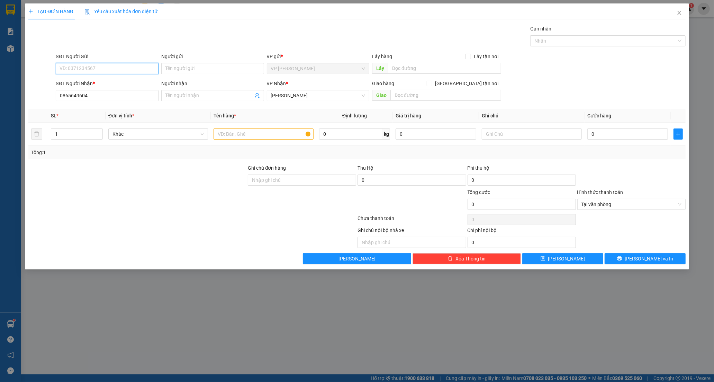
click at [80, 72] on input "SĐT Người Gửi" at bounding box center [107, 68] width 103 height 11
click at [180, 98] on input "Người nhận" at bounding box center [210, 96] width 88 height 8
click at [96, 68] on input "SĐT Người Gửi" at bounding box center [107, 68] width 103 height 11
type input "0385961452"
click at [179, 69] on input "Người gửi" at bounding box center [212, 68] width 103 height 11
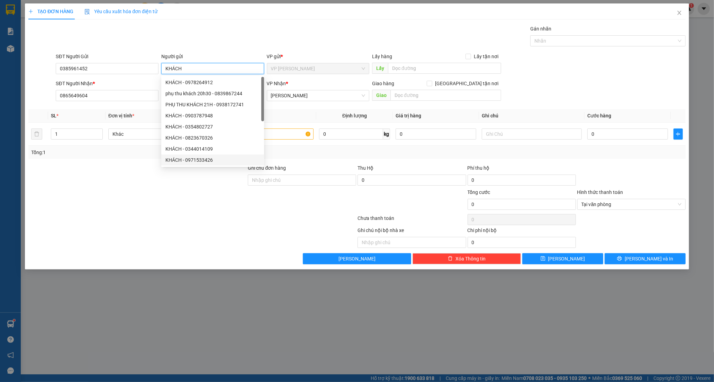
type input "KHÁCH"
click at [74, 202] on div at bounding box center [138, 200] width 220 height 24
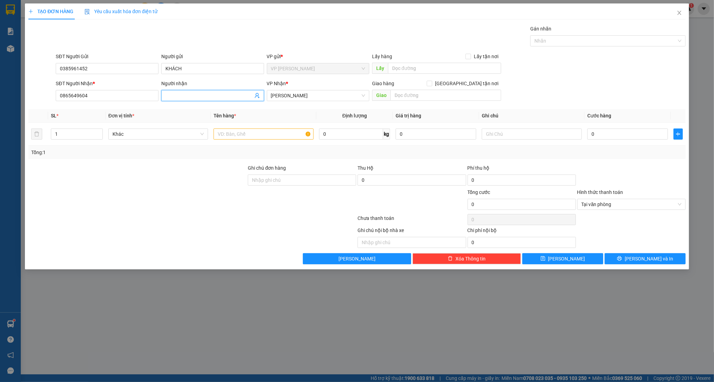
click at [186, 99] on input "Người nhận" at bounding box center [210, 96] width 88 height 8
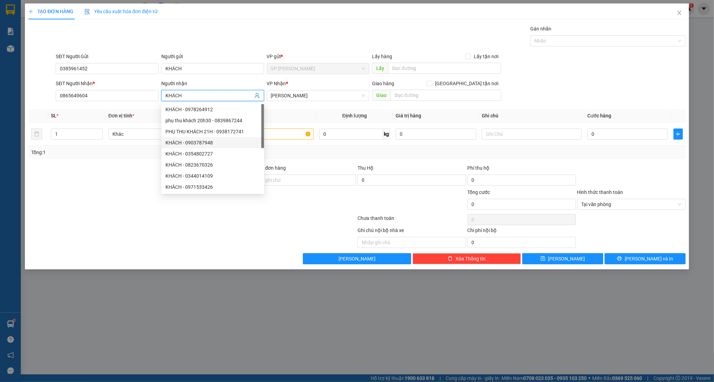
type input "KHÁCH"
click at [126, 166] on div at bounding box center [138, 176] width 220 height 24
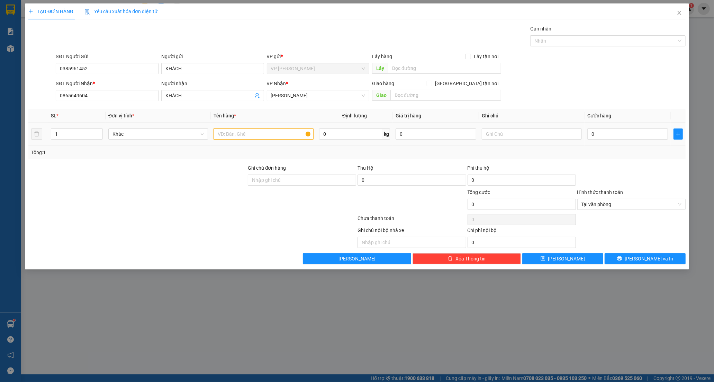
click at [274, 138] on input "text" at bounding box center [264, 133] width 100 height 11
type input "XỐP M.VÀNG"
click at [501, 135] on input "text" at bounding box center [532, 133] width 100 height 11
type input "[PERSON_NAME]"
click at [596, 134] on input "0" at bounding box center [628, 133] width 81 height 11
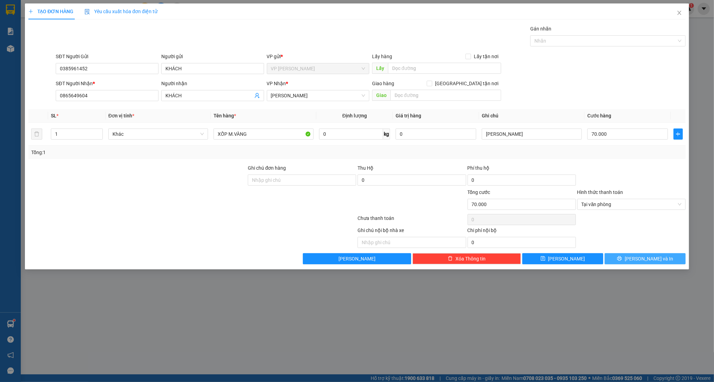
click at [651, 257] on span "[PERSON_NAME] và In" at bounding box center [649, 259] width 48 height 8
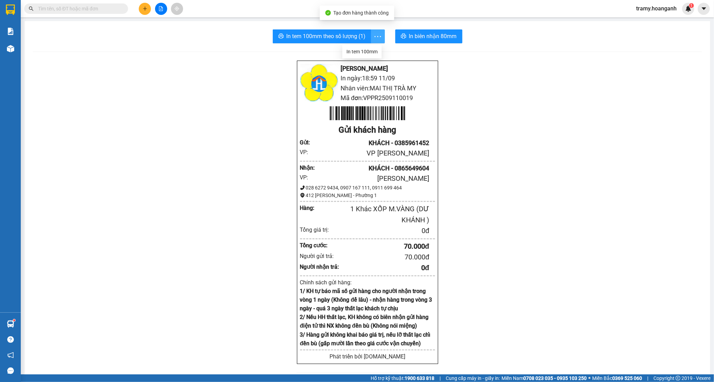
click at [376, 36] on icon "more" at bounding box center [378, 36] width 9 height 9
click at [366, 50] on div "In tem 100mm" at bounding box center [362, 52] width 31 height 8
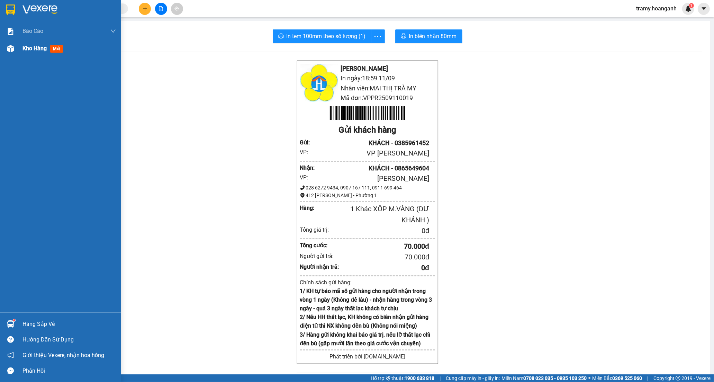
click at [41, 47] on span "Kho hàng" at bounding box center [35, 48] width 24 height 7
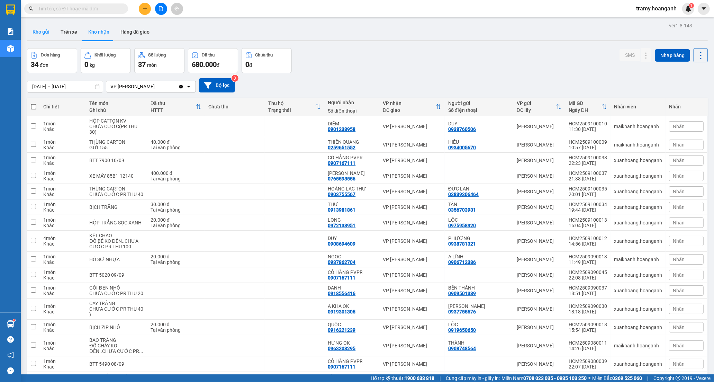
click at [41, 32] on button "Kho gửi" at bounding box center [41, 32] width 28 height 17
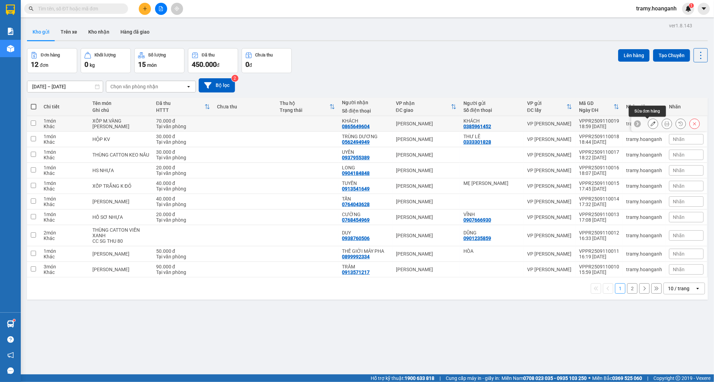
click at [651, 123] on icon at bounding box center [653, 123] width 5 height 5
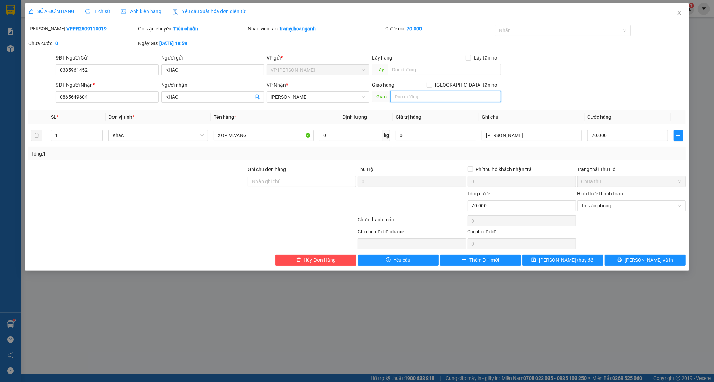
click at [414, 98] on input "text" at bounding box center [446, 96] width 111 height 11
click at [643, 260] on span "[PERSON_NAME] và In" at bounding box center [649, 260] width 48 height 8
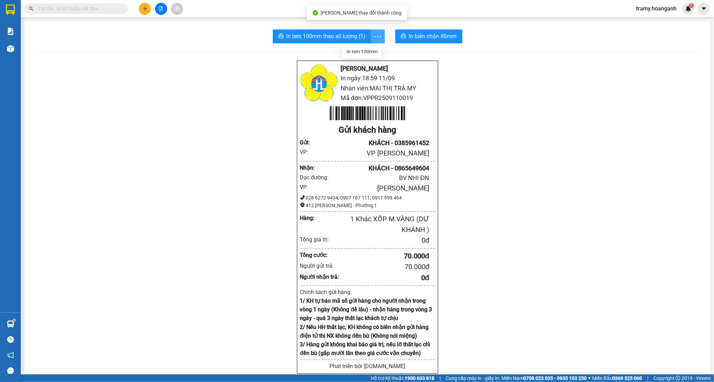
click at [379, 33] on icon "more" at bounding box center [378, 36] width 9 height 9
click at [363, 52] on div "In tem 100mm" at bounding box center [362, 52] width 31 height 8
click at [149, 6] on button at bounding box center [145, 9] width 12 height 12
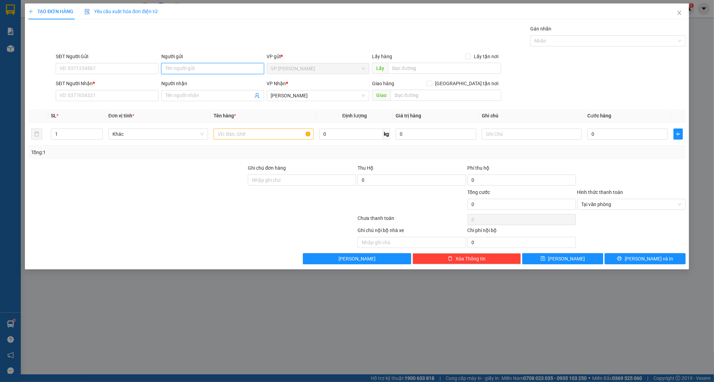
click at [169, 68] on input "Người gửi" at bounding box center [212, 68] width 103 height 11
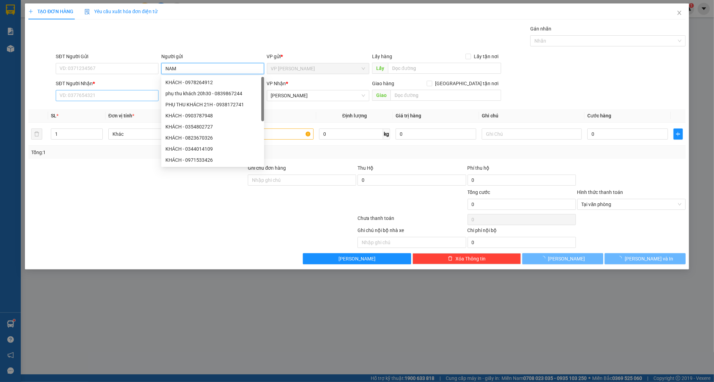
type input "NAM"
click at [84, 94] on input "SĐT Người Nhận *" at bounding box center [107, 95] width 103 height 11
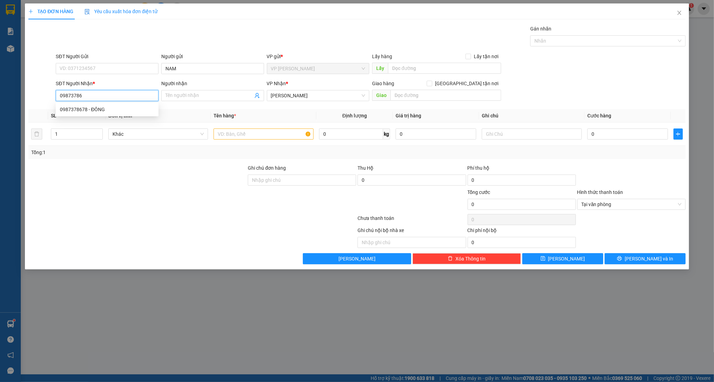
type input "098737867"
drag, startPoint x: 110, startPoint y: 105, endPoint x: 121, endPoint y: 109, distance: 11.3
click at [110, 106] on div "0987378678 - ĐÔNG" at bounding box center [107, 110] width 95 height 8
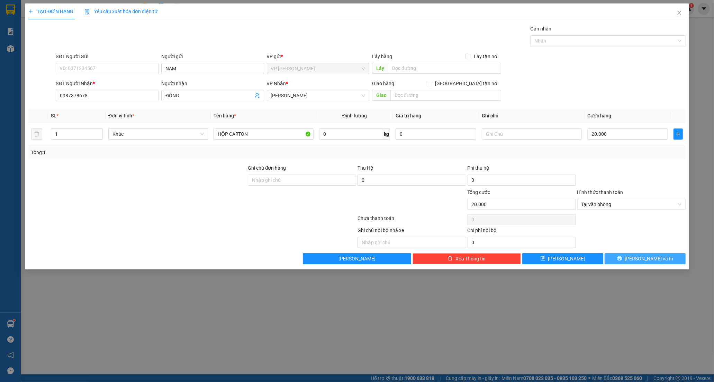
click at [630, 260] on button "[PERSON_NAME] và In" at bounding box center [645, 258] width 81 height 11
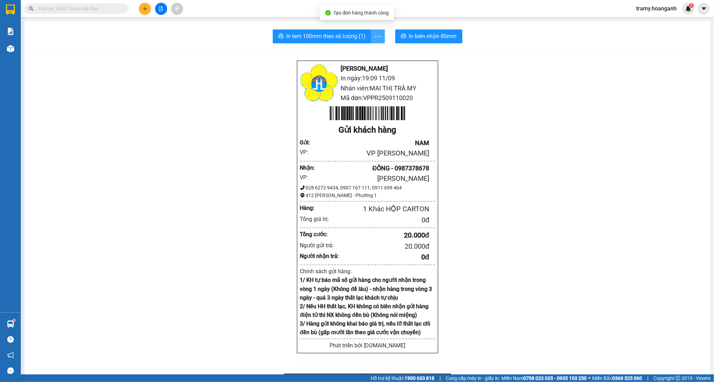
click at [376, 34] on icon "more" at bounding box center [378, 36] width 9 height 9
click at [363, 52] on div "In tem 100mm" at bounding box center [362, 52] width 31 height 8
click at [145, 5] on button at bounding box center [145, 9] width 12 height 12
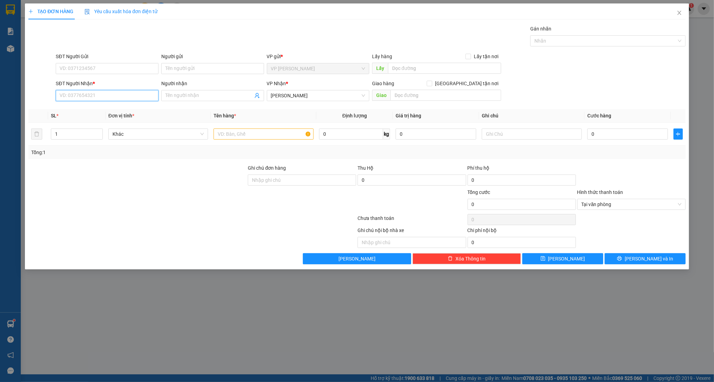
drag, startPoint x: 73, startPoint y: 97, endPoint x: 73, endPoint y: 93, distance: 4.2
click at [73, 97] on input "SĐT Người Nhận *" at bounding box center [107, 95] width 103 height 11
type input "0378422498"
click at [114, 107] on div "0378422498 - ALPHA" at bounding box center [107, 110] width 95 height 8
type input "ALPHA"
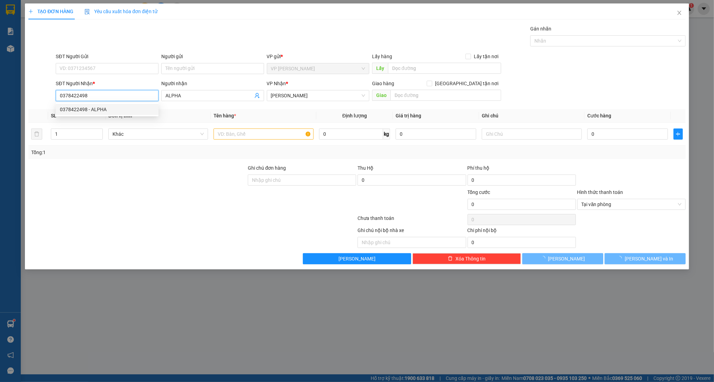
type input "20.000"
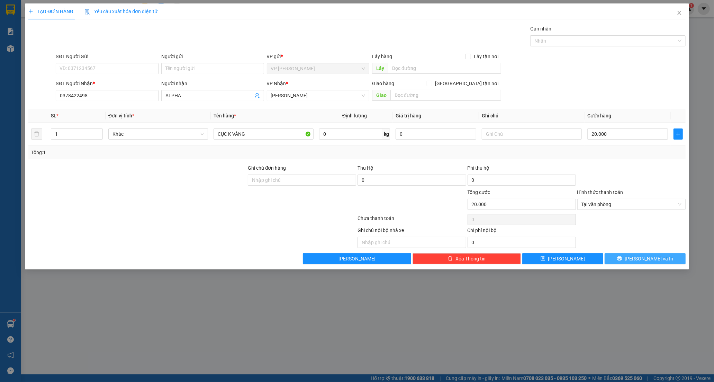
drag, startPoint x: 634, startPoint y: 257, endPoint x: 545, endPoint y: 140, distance: 147.8
click at [622, 257] on icon "printer" at bounding box center [619, 258] width 5 height 5
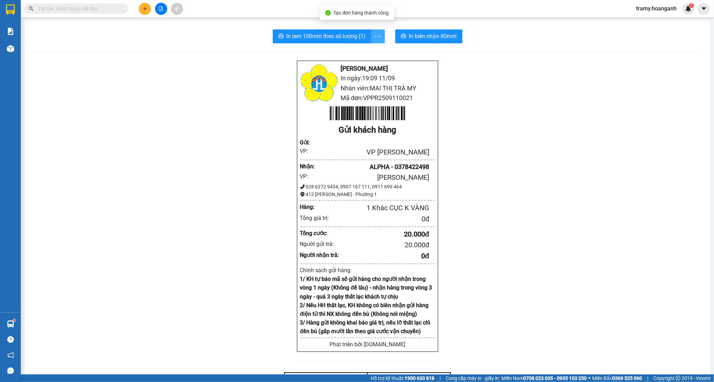
click at [375, 37] on icon "more" at bounding box center [378, 36] width 9 height 9
click at [367, 53] on div "In tem 100mm" at bounding box center [362, 52] width 31 height 8
click at [139, 7] on button at bounding box center [145, 9] width 12 height 12
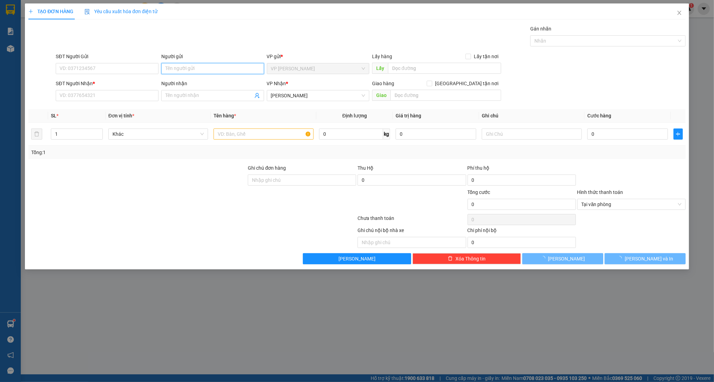
click at [175, 72] on input "Người gửi" at bounding box center [212, 68] width 103 height 11
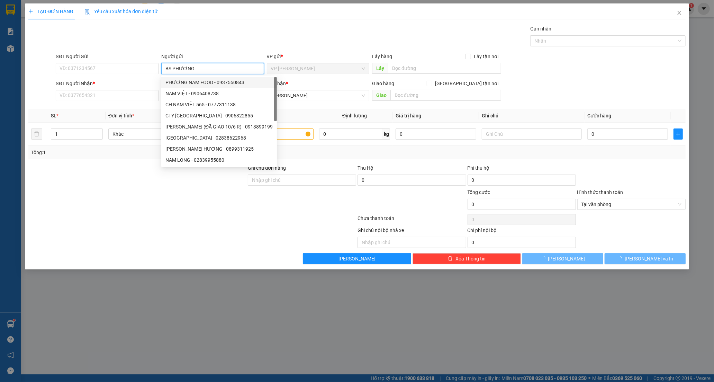
type input "BS PHƯƠNG"
click at [102, 215] on div at bounding box center [192, 220] width 329 height 14
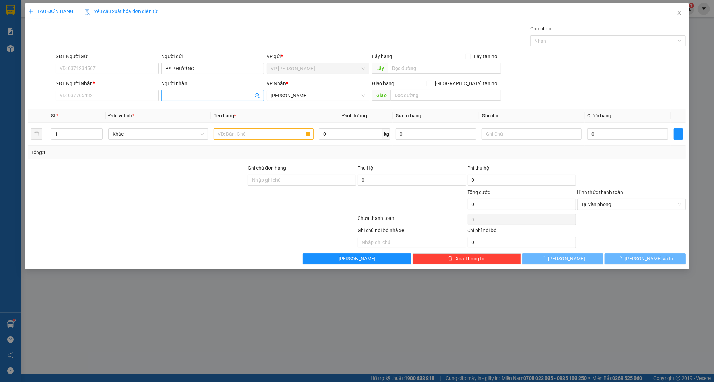
click at [191, 96] on input "Người nhận" at bounding box center [210, 96] width 88 height 8
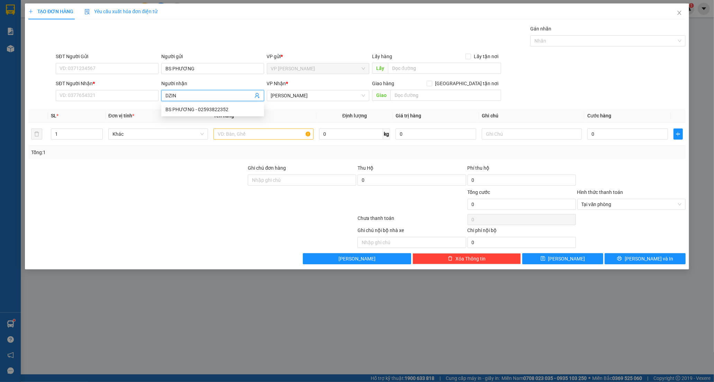
type input "DZINH"
click at [198, 106] on div "LAB DZINH NGYEN - 0842313976" at bounding box center [213, 110] width 95 height 8
type input "0842313976"
type input "LAB DZINH NGYEN"
click at [275, 135] on input "text" at bounding box center [264, 133] width 100 height 11
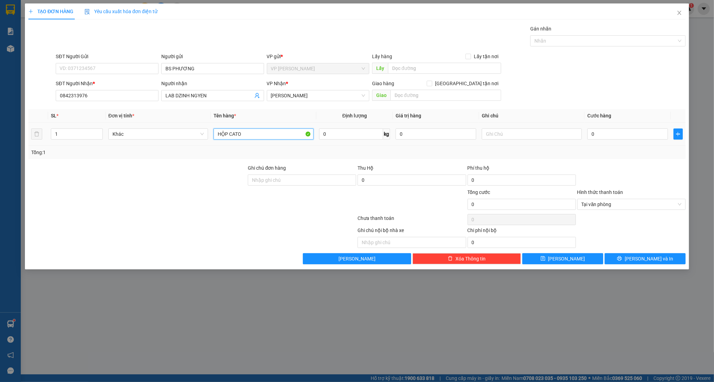
type input "HỘP CATON"
click at [587, 132] on td "0" at bounding box center [628, 134] width 86 height 23
click at [592, 136] on input "0" at bounding box center [628, 133] width 81 height 11
click at [624, 258] on button "[PERSON_NAME] và In" at bounding box center [645, 258] width 81 height 11
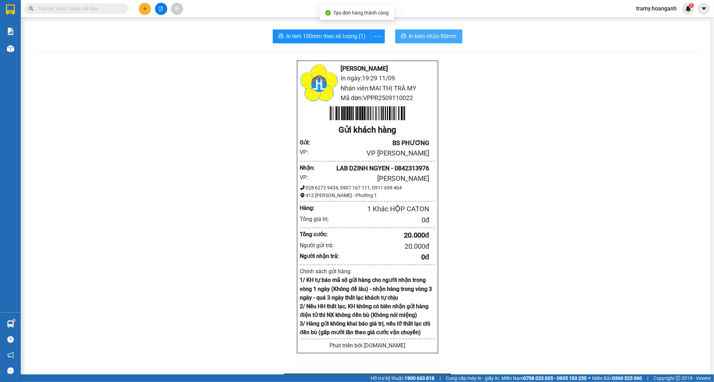
click at [451, 37] on span "In biên nhận 80mm" at bounding box center [433, 36] width 48 height 9
click at [375, 40] on icon "more" at bounding box center [378, 36] width 9 height 9
drag, startPoint x: 371, startPoint y: 53, endPoint x: 380, endPoint y: 61, distance: 12.0
click at [371, 53] on div "In tem 100mm" at bounding box center [362, 52] width 31 height 8
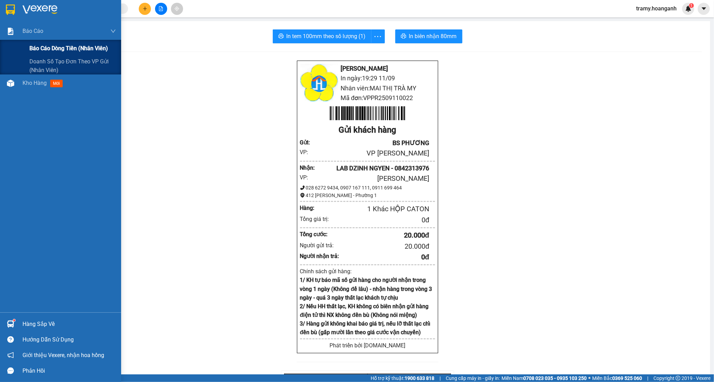
click at [47, 49] on span "Báo cáo dòng tiền (nhân viên)" at bounding box center [68, 48] width 79 height 9
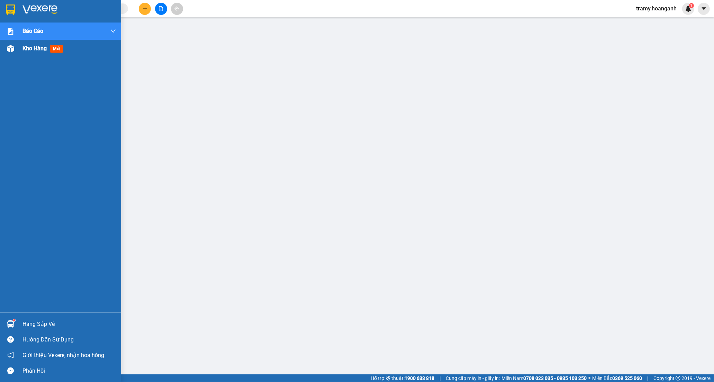
click at [37, 48] on span "Kho hàng" at bounding box center [35, 48] width 24 height 7
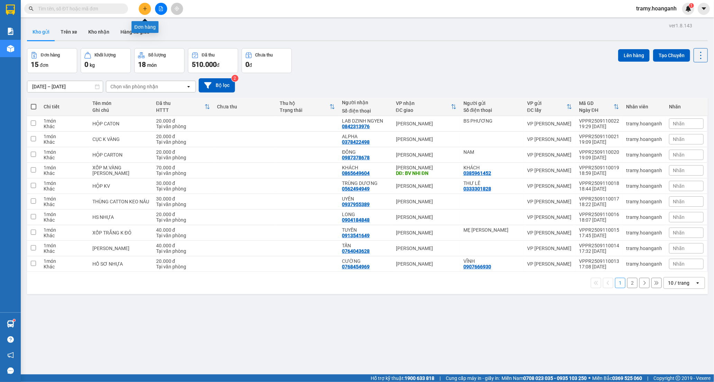
click at [146, 11] on button at bounding box center [145, 9] width 12 height 12
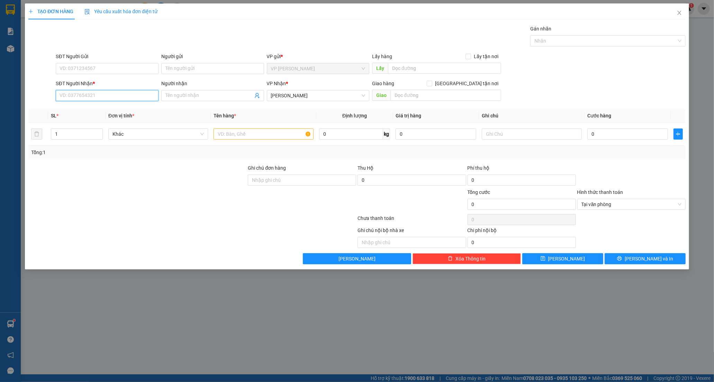
click at [105, 99] on input "SĐT Người Nhận *" at bounding box center [107, 95] width 103 height 11
click at [73, 99] on input "SĐT Người Nhận *" at bounding box center [107, 95] width 103 height 11
click at [83, 98] on input "SĐT Người Nhận *" at bounding box center [107, 95] width 103 height 11
click at [192, 96] on input "Người nhận" at bounding box center [210, 96] width 88 height 8
click at [78, 94] on input "SĐT Người Nhận *" at bounding box center [107, 95] width 103 height 11
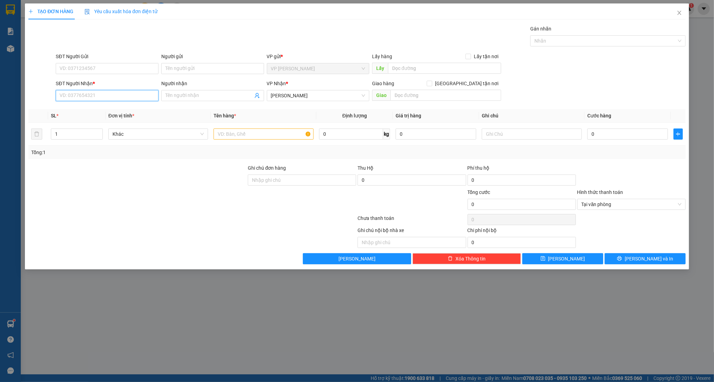
click at [76, 93] on input "SĐT Người Nhận *" at bounding box center [107, 95] width 103 height 11
click at [183, 97] on input "Người nhận" at bounding box center [210, 96] width 88 height 8
click at [81, 96] on input "SĐT Người Nhận *" at bounding box center [107, 95] width 103 height 11
click at [197, 94] on input "Người nhận" at bounding box center [210, 96] width 88 height 8
click at [85, 93] on input "SĐT Người Nhận *" at bounding box center [107, 95] width 103 height 11
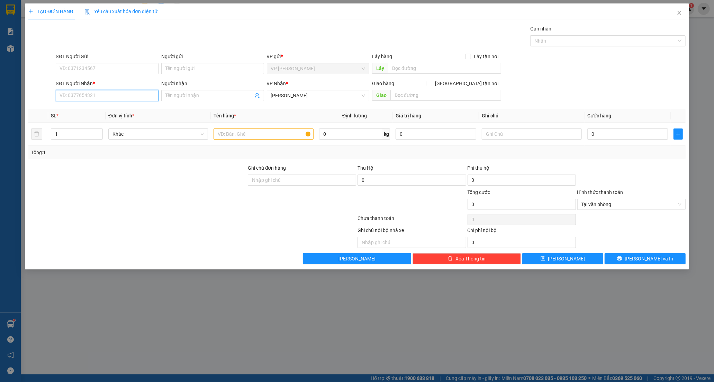
click at [84, 92] on input "SĐT Người Nhận *" at bounding box center [107, 95] width 103 height 11
click at [112, 108] on div "0869697697 - [PERSON_NAME]" at bounding box center [107, 110] width 95 height 8
type input "0869697697"
type input "[PERSON_NAME]"
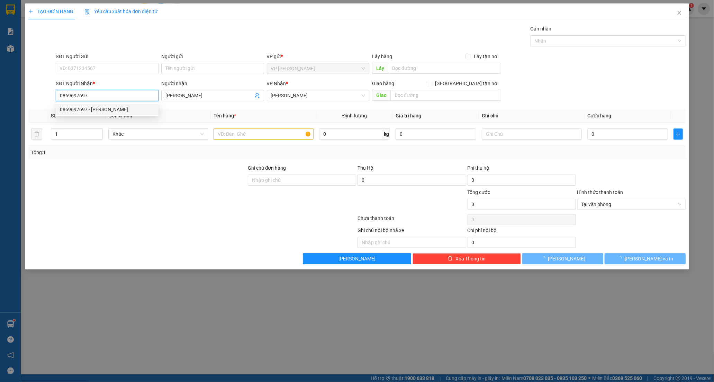
type input "30.000"
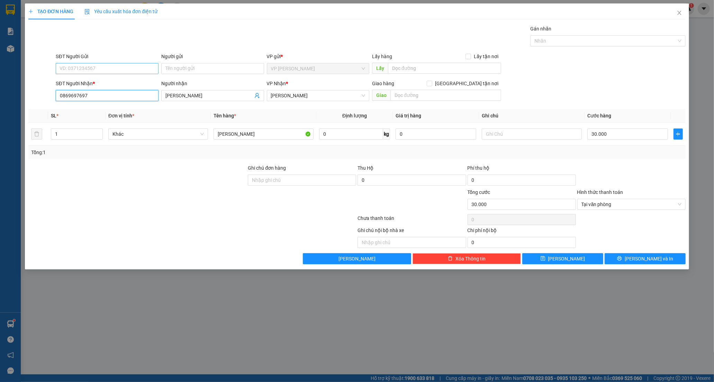
type input "0869697697"
click at [92, 67] on input "SĐT Người Gửi" at bounding box center [107, 68] width 103 height 11
type input "0945626387"
click at [177, 69] on input "Người gửi" at bounding box center [212, 68] width 103 height 11
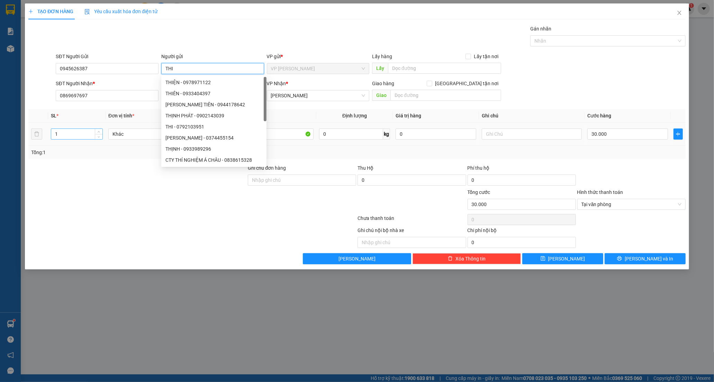
type input "THI"
click at [60, 136] on input "1" at bounding box center [76, 134] width 51 height 10
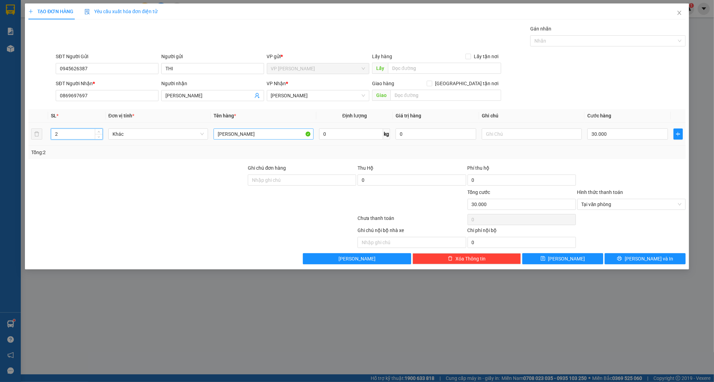
type input "2"
click at [276, 139] on input "[PERSON_NAME]" at bounding box center [264, 133] width 100 height 11
type input "0"
type input "THÙNG CATON + XỐP VÀNG"
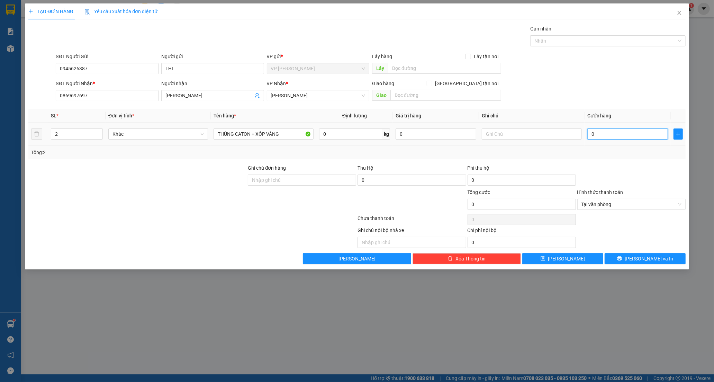
click at [591, 134] on input "0" at bounding box center [628, 133] width 81 height 11
click at [641, 258] on span "[PERSON_NAME] và In" at bounding box center [649, 259] width 48 height 8
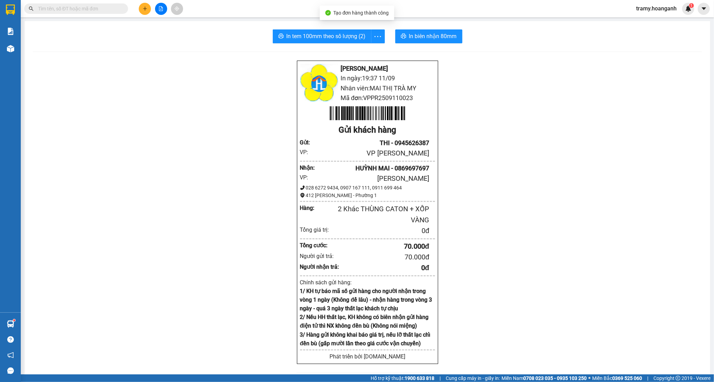
click at [420, 29] on div "In tem 100mm theo số lượng (2) In biên nhận 80mm [PERSON_NAME] In ngày: 19:37 […" at bounding box center [368, 286] width 686 height 531
click at [417, 32] on span "In biên nhận 80mm" at bounding box center [433, 36] width 48 height 9
click at [374, 36] on icon "more" at bounding box center [378, 36] width 9 height 9
click at [361, 53] on div "In tem 100mm" at bounding box center [362, 52] width 31 height 8
click at [160, 9] on icon "file-add" at bounding box center [161, 8] width 4 height 5
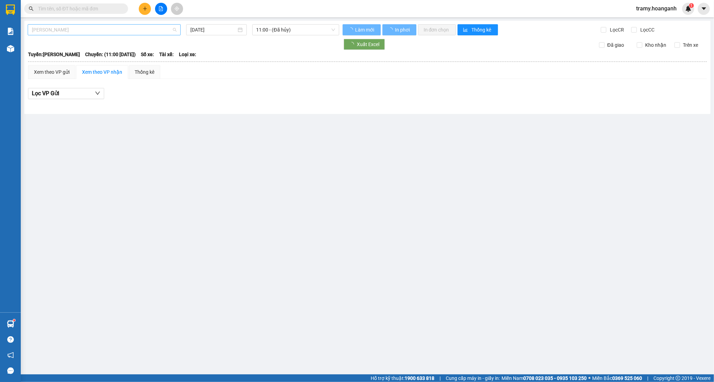
click at [86, 25] on span "[PERSON_NAME]" at bounding box center [104, 30] width 145 height 10
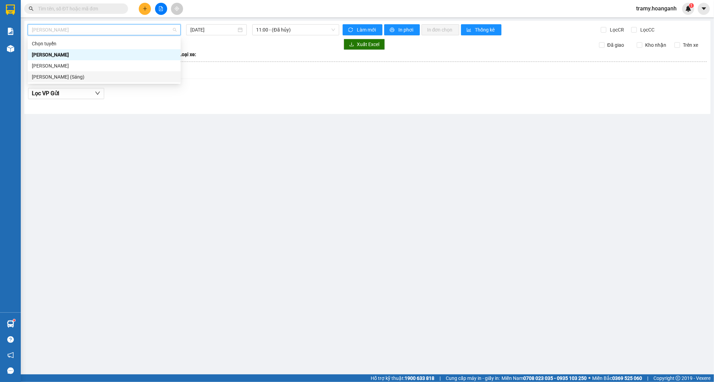
click at [81, 77] on div "[PERSON_NAME] (Sáng)" at bounding box center [104, 77] width 145 height 8
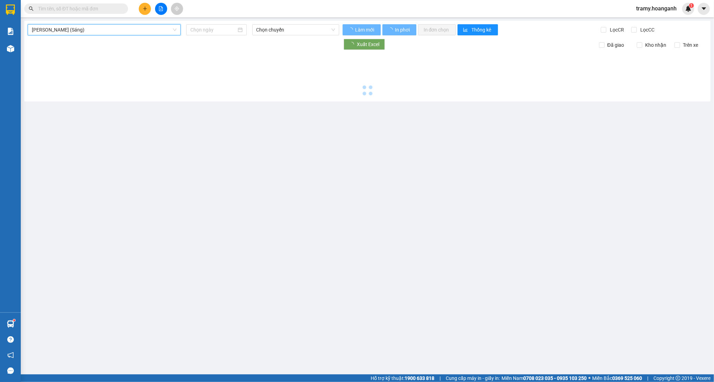
type input "[DATE]"
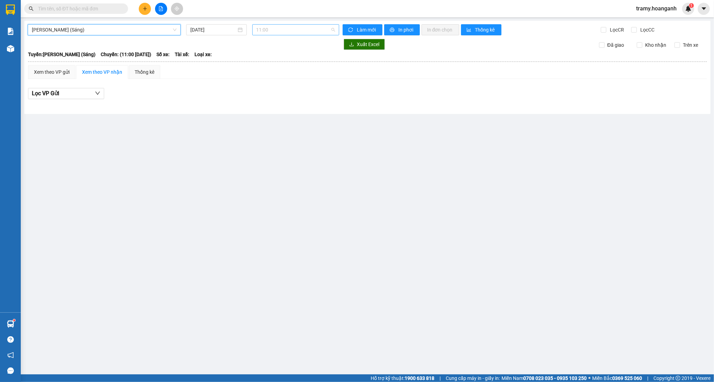
click at [268, 25] on span "11:00" at bounding box center [296, 30] width 79 height 10
click at [269, 63] on div "12:00 (TC) - 85H-011.55" at bounding box center [284, 66] width 54 height 8
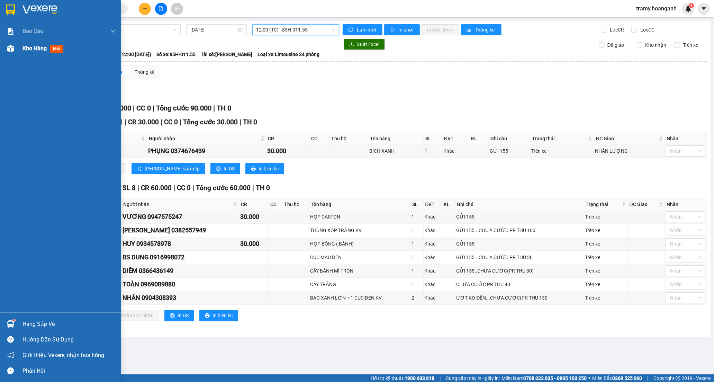
click at [39, 44] on div "Kho hàng mới" at bounding box center [44, 48] width 43 height 9
